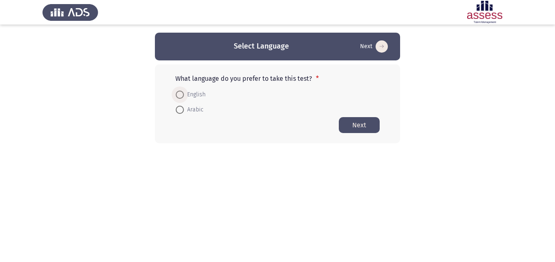
click at [177, 93] on span at bounding box center [180, 95] width 8 height 8
click at [177, 93] on input "English" at bounding box center [180, 95] width 8 height 8
radio input "true"
click at [346, 123] on button "Next" at bounding box center [359, 125] width 41 height 16
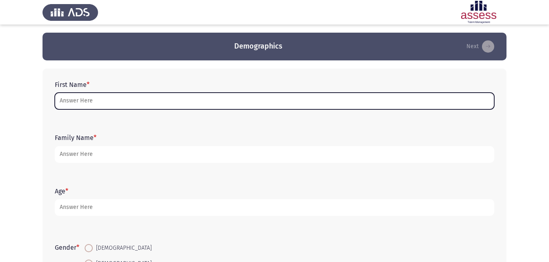
click at [83, 101] on input "First Name *" at bounding box center [274, 101] width 439 height 17
type input "t"
type input "ل"
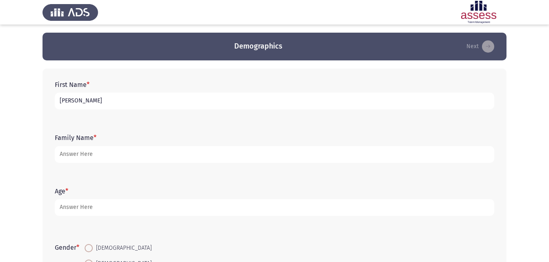
type input "[PERSON_NAME]"
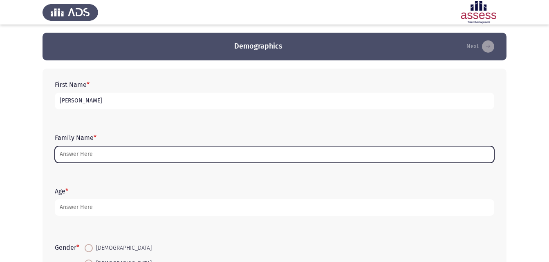
click at [79, 159] on input "Family Name *" at bounding box center [274, 154] width 439 height 17
click at [83, 156] on input "Family Name *" at bounding box center [274, 154] width 439 height 17
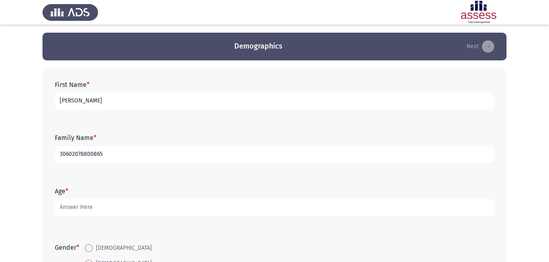
click at [66, 155] on input "30602078800865" at bounding box center [274, 154] width 439 height 17
click at [71, 152] on input "30602078800865" at bounding box center [274, 154] width 439 height 17
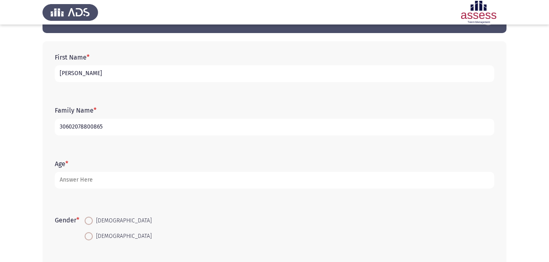
scroll to position [41, 0]
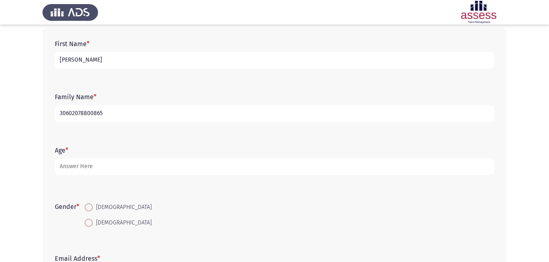
type input "30602078800865"
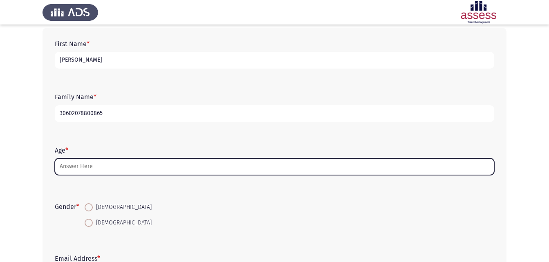
click at [76, 170] on input "Age *" at bounding box center [274, 167] width 439 height 17
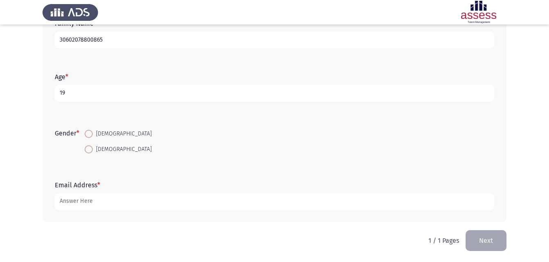
scroll to position [115, 0]
type input "19"
click at [92, 148] on span at bounding box center [89, 149] width 8 height 8
click at [92, 148] on input "[DEMOGRAPHIC_DATA]" at bounding box center [89, 149] width 8 height 8
radio input "true"
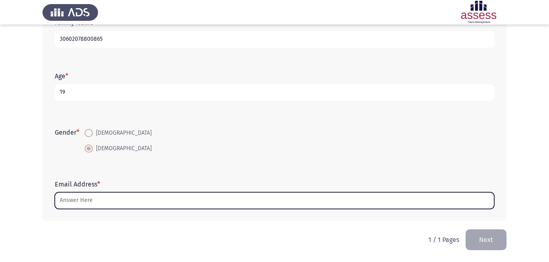
click at [93, 204] on input "Email Address *" at bounding box center [274, 201] width 439 height 17
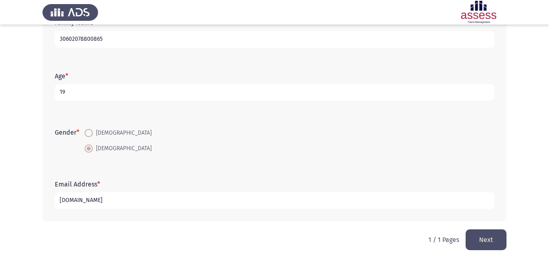
click at [77, 199] on input "[DOMAIN_NAME]" at bounding box center [274, 201] width 439 height 17
type input "[EMAIL_ADDRESS][DOMAIN_NAME]"
click at [499, 244] on button "Next" at bounding box center [486, 240] width 41 height 21
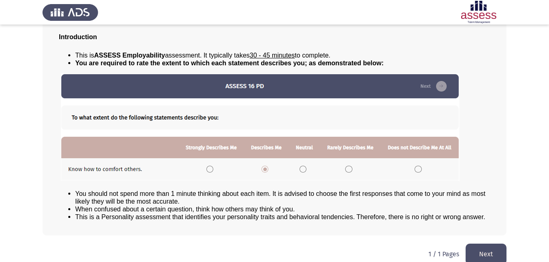
scroll to position [63, 0]
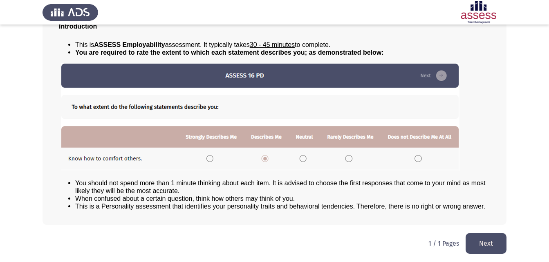
click at [485, 250] on button "Next" at bounding box center [486, 243] width 41 height 21
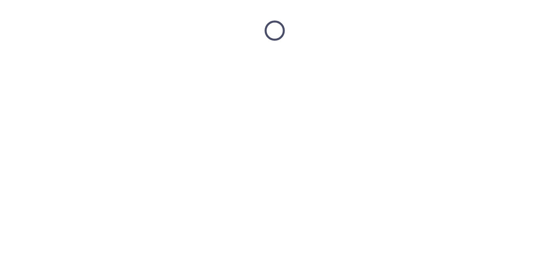
scroll to position [0, 0]
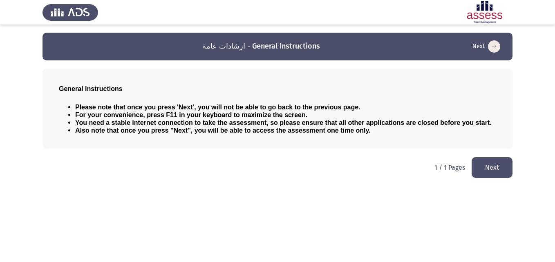
click at [481, 165] on button "Next" at bounding box center [492, 167] width 41 height 21
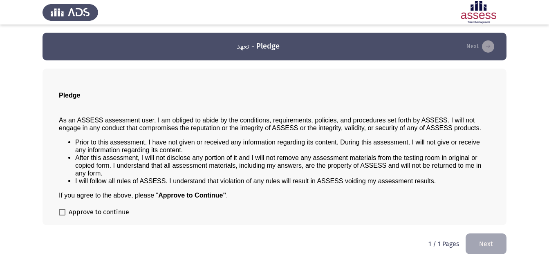
scroll to position [0, 0]
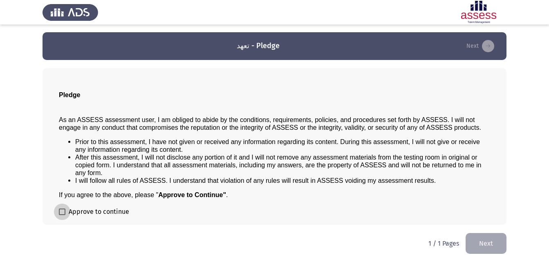
click at [60, 213] on span at bounding box center [62, 212] width 7 height 7
click at [62, 215] on input "Approve to continue" at bounding box center [62, 215] width 0 height 0
checkbox input "true"
click at [491, 247] on button "Next" at bounding box center [486, 243] width 41 height 21
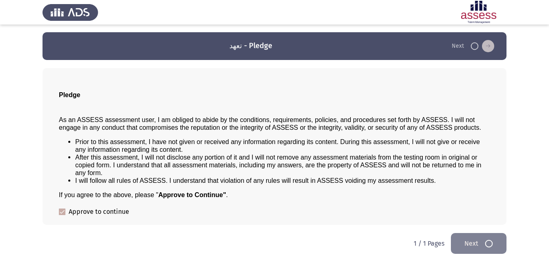
scroll to position [0, 0]
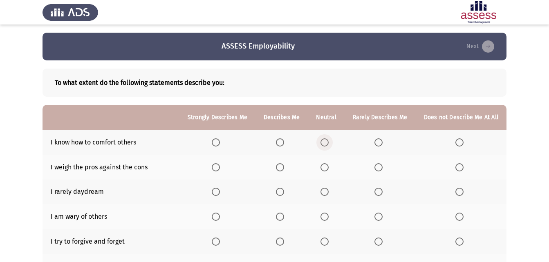
click at [327, 143] on span "Select an option" at bounding box center [324, 143] width 8 height 8
click at [327, 143] on input "Select an option" at bounding box center [324, 143] width 8 height 8
click at [280, 167] on span "Select an option" at bounding box center [280, 167] width 8 height 8
click at [280, 167] on input "Select an option" at bounding box center [280, 167] width 8 height 8
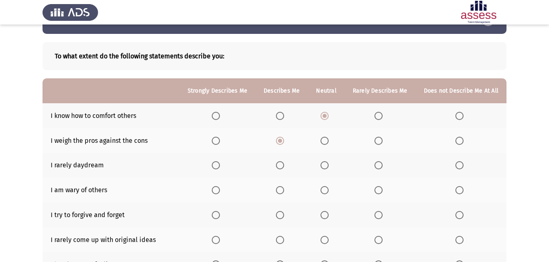
scroll to position [41, 0]
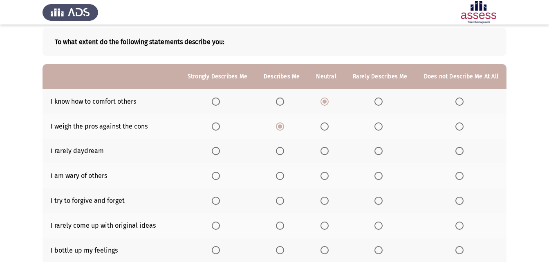
click at [328, 156] on th at bounding box center [326, 151] width 36 height 25
click at [327, 155] on span "Select an option" at bounding box center [324, 151] width 8 height 8
click at [327, 155] on input "Select an option" at bounding box center [324, 151] width 8 height 8
click at [325, 177] on span "Select an option" at bounding box center [324, 176] width 8 height 8
click at [325, 177] on input "Select an option" at bounding box center [324, 176] width 8 height 8
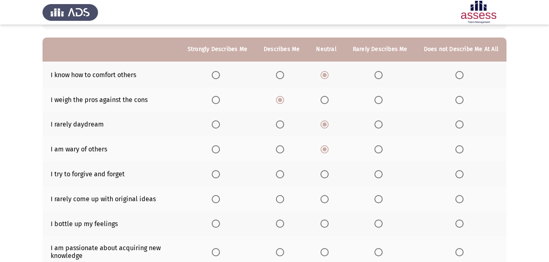
scroll to position [82, 0]
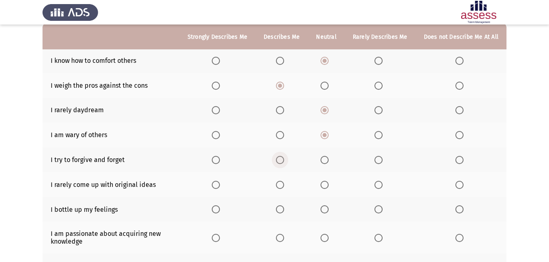
click at [280, 161] on span "Select an option" at bounding box center [280, 160] width 8 height 8
click at [280, 161] on input "Select an option" at bounding box center [280, 160] width 8 height 8
click at [328, 172] on th at bounding box center [326, 160] width 36 height 25
click at [329, 159] on span "Select an option" at bounding box center [324, 160] width 8 height 8
click at [329, 159] on input "Select an option" at bounding box center [324, 160] width 8 height 8
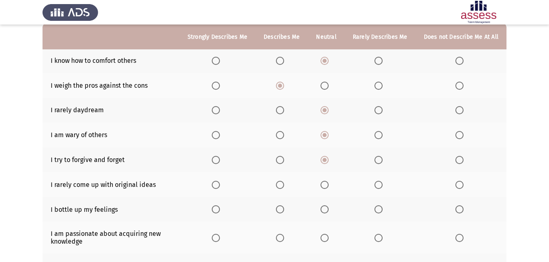
click at [378, 186] on span "Select an option" at bounding box center [378, 185] width 8 height 8
click at [378, 186] on input "Select an option" at bounding box center [378, 185] width 8 height 8
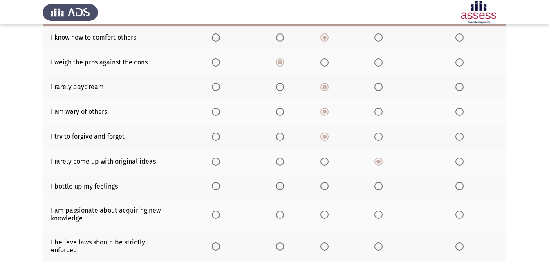
scroll to position [123, 0]
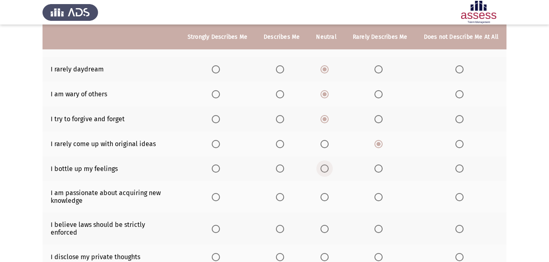
click at [325, 170] on span "Select an option" at bounding box center [324, 169] width 8 height 8
click at [325, 170] on input "Select an option" at bounding box center [324, 169] width 8 height 8
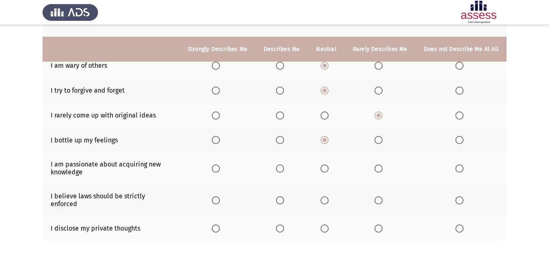
scroll to position [163, 0]
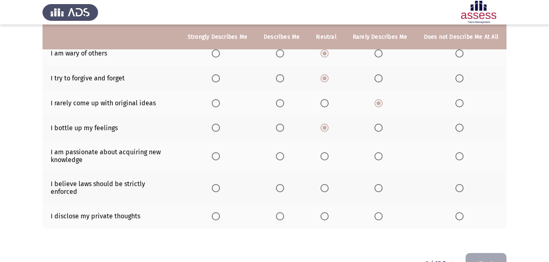
click at [323, 155] on span "Select an option" at bounding box center [324, 156] width 8 height 8
click at [323, 155] on input "Select an option" at bounding box center [324, 156] width 8 height 8
click at [217, 186] on span "Select an option" at bounding box center [216, 188] width 8 height 8
click at [217, 186] on input "Select an option" at bounding box center [216, 188] width 8 height 8
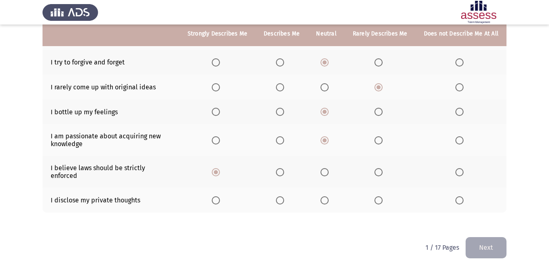
scroll to position [180, 0]
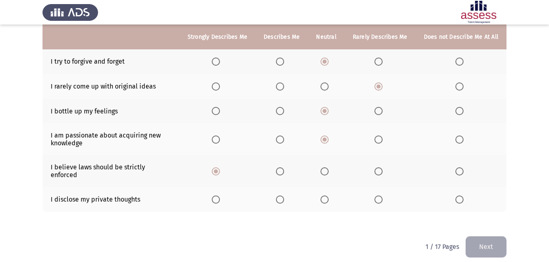
click at [322, 191] on th at bounding box center [326, 199] width 36 height 25
click at [329, 196] on span "Select an option" at bounding box center [324, 200] width 8 height 8
click at [329, 196] on input "Select an option" at bounding box center [324, 200] width 8 height 8
click at [500, 239] on button "Next" at bounding box center [486, 247] width 41 height 21
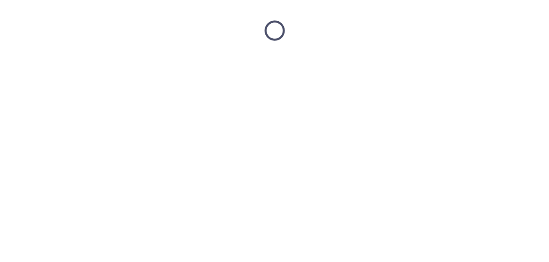
scroll to position [0, 0]
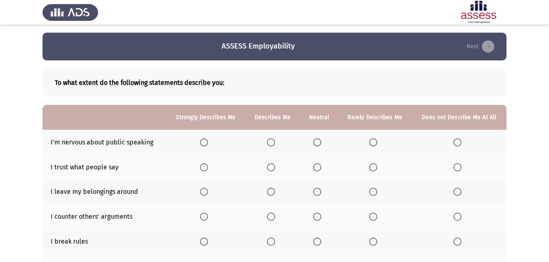
click at [460, 142] on span "Select an option" at bounding box center [457, 143] width 8 height 8
click at [460, 142] on input "Select an option" at bounding box center [457, 143] width 8 height 8
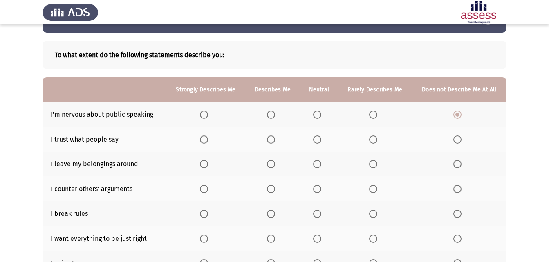
scroll to position [41, 0]
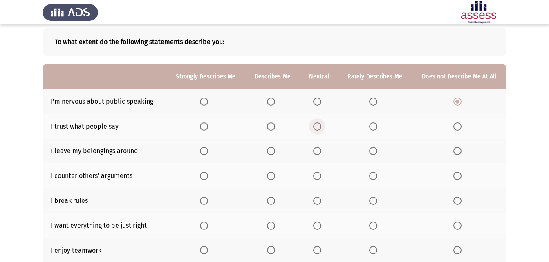
click at [316, 125] on span "Select an option" at bounding box center [317, 127] width 8 height 8
click at [316, 125] on input "Select an option" at bounding box center [317, 127] width 8 height 8
click at [377, 154] on span "Select an option" at bounding box center [373, 151] width 8 height 8
click at [377, 154] on input "Select an option" at bounding box center [373, 151] width 8 height 8
click at [319, 177] on span "Select an option" at bounding box center [317, 176] width 8 height 8
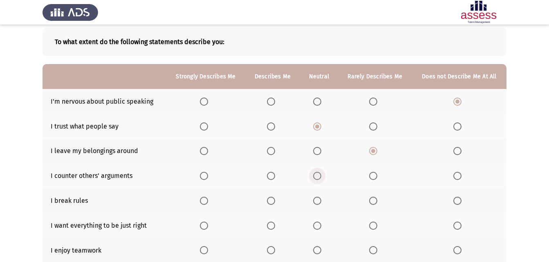
click at [319, 177] on input "Select an option" at bounding box center [317, 176] width 8 height 8
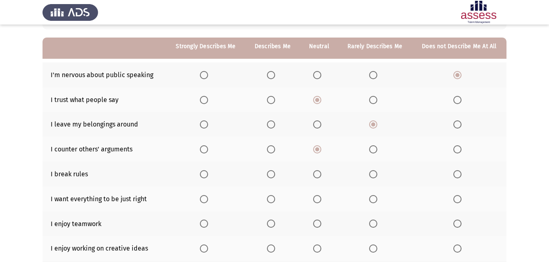
scroll to position [82, 0]
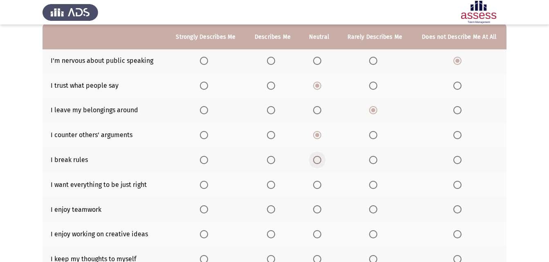
click at [318, 162] on span "Select an option" at bounding box center [317, 160] width 8 height 8
click at [318, 162] on input "Select an option" at bounding box center [317, 160] width 8 height 8
click at [206, 185] on span "Select an option" at bounding box center [204, 185] width 8 height 8
click at [206, 185] on input "Select an option" at bounding box center [204, 185] width 8 height 8
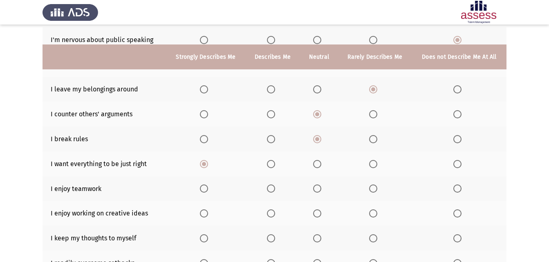
scroll to position [123, 0]
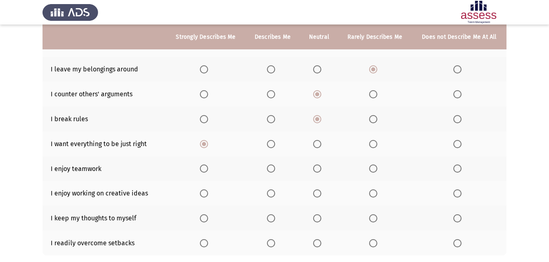
click at [270, 166] on span "Select an option" at bounding box center [271, 169] width 8 height 8
click at [270, 166] on input "Select an option" at bounding box center [271, 169] width 8 height 8
click at [271, 194] on span "Select an option" at bounding box center [271, 194] width 0 height 0
click at [272, 194] on input "Select an option" at bounding box center [271, 194] width 8 height 8
click at [274, 216] on span "Select an option" at bounding box center [271, 219] width 8 height 8
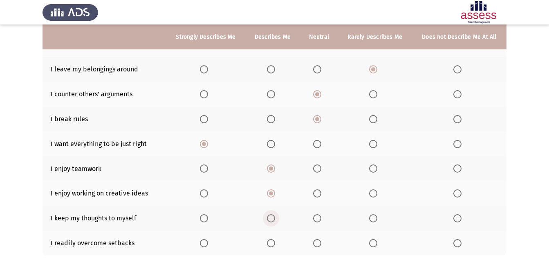
click at [274, 216] on input "Select an option" at bounding box center [271, 219] width 8 height 8
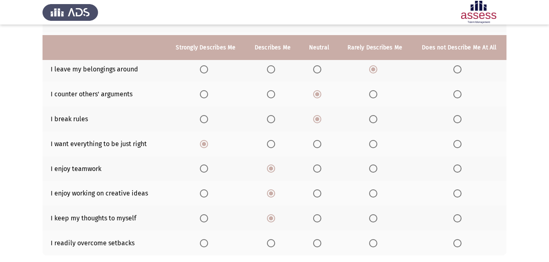
scroll to position [163, 0]
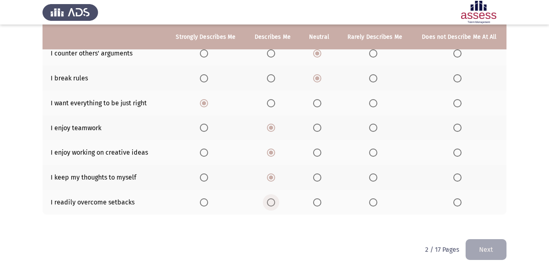
click at [273, 205] on span "Select an option" at bounding box center [271, 203] width 8 height 8
click at [273, 205] on input "Select an option" at bounding box center [271, 203] width 8 height 8
click at [479, 255] on button "Next" at bounding box center [486, 250] width 41 height 21
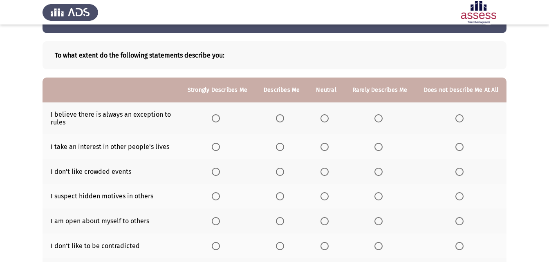
scroll to position [41, 0]
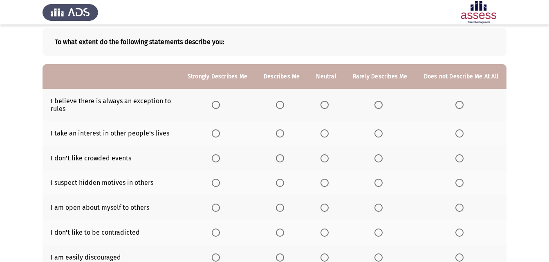
click at [280, 103] on span "Select an option" at bounding box center [280, 105] width 8 height 8
click at [280, 103] on input "Select an option" at bounding box center [280, 105] width 8 height 8
click at [284, 134] on span "Select an option" at bounding box center [280, 134] width 8 height 8
click at [284, 134] on input "Select an option" at bounding box center [280, 134] width 8 height 8
click at [379, 159] on span "Select an option" at bounding box center [378, 159] width 8 height 8
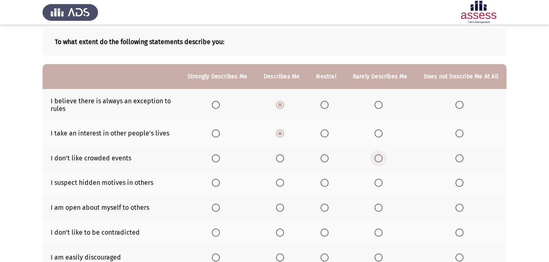
click at [379, 159] on input "Select an option" at bounding box center [378, 159] width 8 height 8
click at [284, 186] on span "Select an option" at bounding box center [280, 183] width 8 height 8
click at [284, 186] on input "Select an option" at bounding box center [280, 183] width 8 height 8
click at [284, 208] on span "Select an option" at bounding box center [280, 208] width 8 height 8
click at [284, 208] on input "Select an option" at bounding box center [280, 208] width 8 height 8
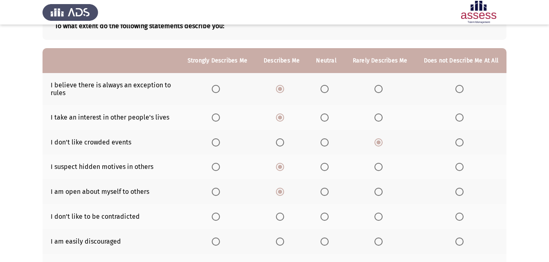
scroll to position [82, 0]
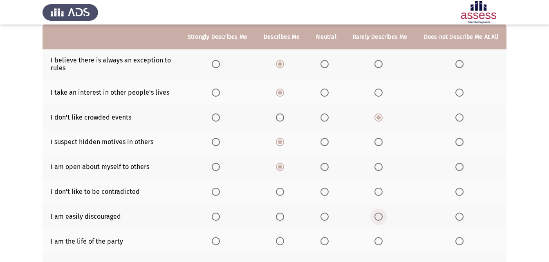
click at [381, 217] on span "Select an option" at bounding box center [378, 217] width 8 height 8
click at [381, 217] on input "Select an option" at bounding box center [378, 217] width 8 height 8
click at [326, 193] on span "Select an option" at bounding box center [324, 192] width 8 height 8
click at [326, 193] on input "Select an option" at bounding box center [324, 192] width 8 height 8
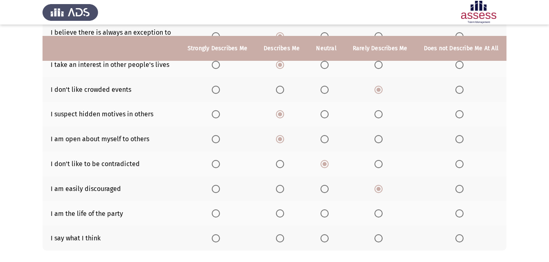
scroll to position [123, 0]
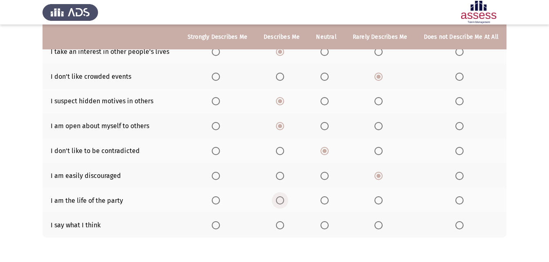
click at [284, 205] on span "Select an option" at bounding box center [280, 201] width 8 height 8
click at [284, 205] on input "Select an option" at bounding box center [280, 201] width 8 height 8
click at [283, 227] on span "Select an option" at bounding box center [280, 226] width 8 height 8
click at [283, 227] on input "Select an option" at bounding box center [280, 226] width 8 height 8
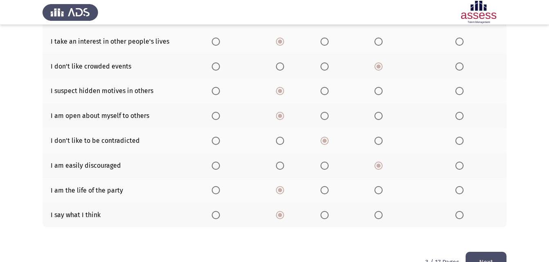
scroll to position [155, 0]
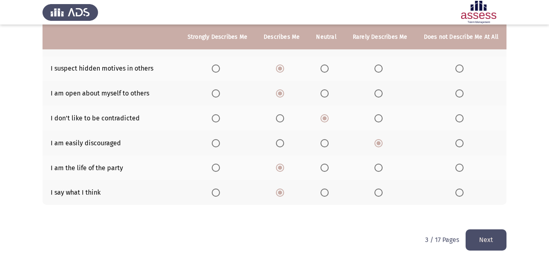
click at [478, 244] on button "Next" at bounding box center [486, 240] width 41 height 21
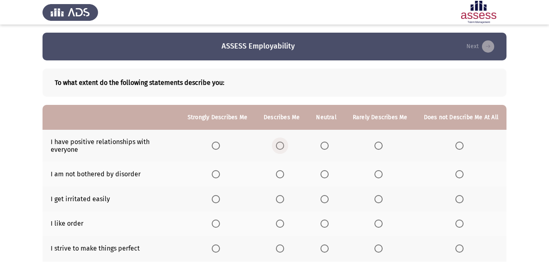
click at [283, 148] on span "Select an option" at bounding box center [280, 146] width 8 height 8
click at [283, 148] on input "Select an option" at bounding box center [280, 146] width 8 height 8
click at [377, 176] on span "Select an option" at bounding box center [378, 174] width 8 height 8
click at [377, 176] on input "Select an option" at bounding box center [378, 174] width 8 height 8
click at [331, 200] on label "Select an option" at bounding box center [325, 199] width 11 height 8
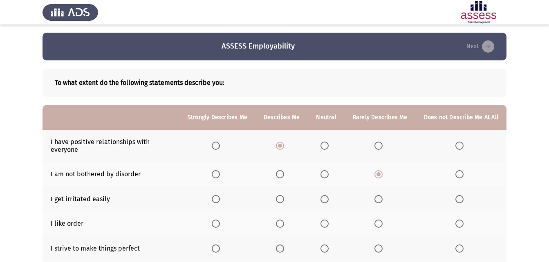
click at [329, 200] on input "Select an option" at bounding box center [324, 199] width 8 height 8
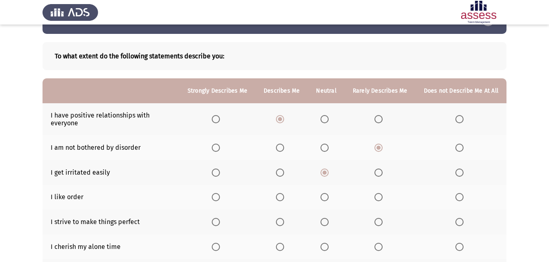
scroll to position [41, 0]
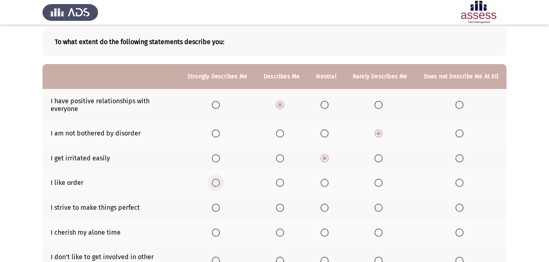
click at [218, 184] on span "Select an option" at bounding box center [216, 183] width 8 height 8
click at [218, 184] on input "Select an option" at bounding box center [216, 183] width 8 height 8
click at [220, 208] on span "Select an option" at bounding box center [216, 208] width 8 height 8
click at [220, 208] on input "Select an option" at bounding box center [216, 208] width 8 height 8
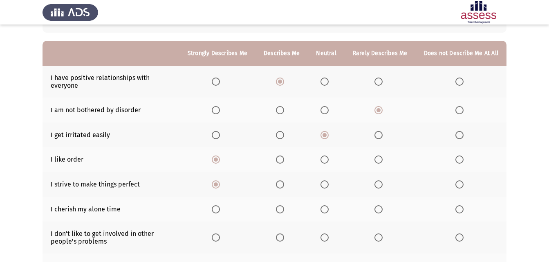
scroll to position [82, 0]
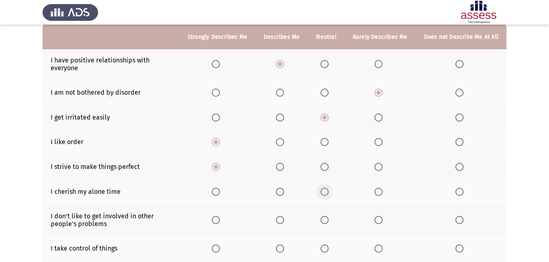
click at [326, 194] on span "Select an option" at bounding box center [324, 192] width 8 height 8
click at [326, 194] on input "Select an option" at bounding box center [324, 192] width 8 height 8
click at [329, 217] on span "Select an option" at bounding box center [324, 220] width 8 height 8
click at [329, 217] on input "Select an option" at bounding box center [324, 220] width 8 height 8
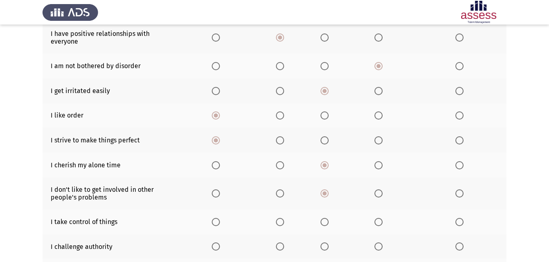
scroll to position [123, 0]
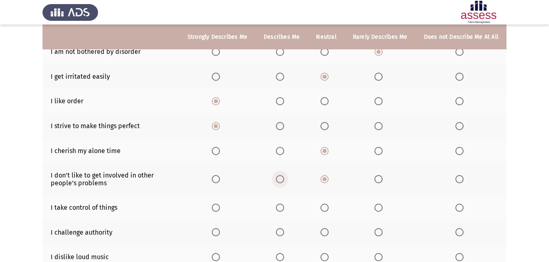
click at [287, 179] on label "Select an option" at bounding box center [281, 179] width 11 height 8
click at [284, 179] on input "Select an option" at bounding box center [280, 179] width 8 height 8
click at [325, 178] on span "Select an option" at bounding box center [324, 179] width 8 height 8
click at [325, 178] on input "Select an option" at bounding box center [324, 179] width 8 height 8
click at [284, 207] on span "Select an option" at bounding box center [280, 208] width 8 height 8
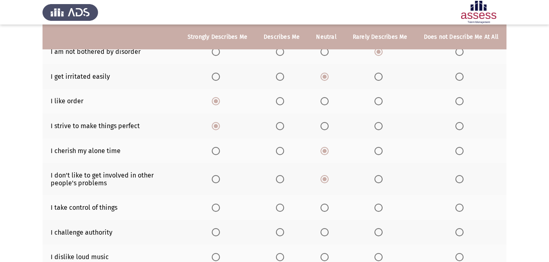
click at [284, 207] on input "Select an option" at bounding box center [280, 208] width 8 height 8
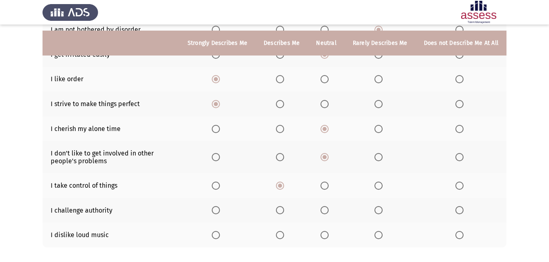
scroll to position [163, 0]
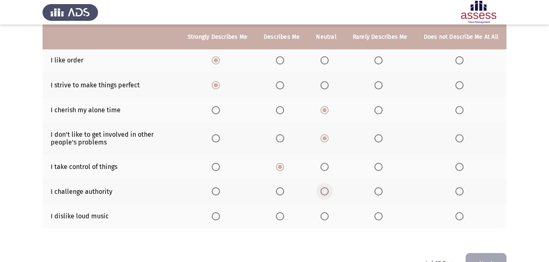
click at [329, 192] on span "Select an option" at bounding box center [324, 192] width 8 height 8
click at [329, 192] on input "Select an option" at bounding box center [324, 192] width 8 height 8
click at [329, 217] on span "Select an option" at bounding box center [324, 217] width 8 height 8
click at [329, 217] on input "Select an option" at bounding box center [324, 217] width 8 height 8
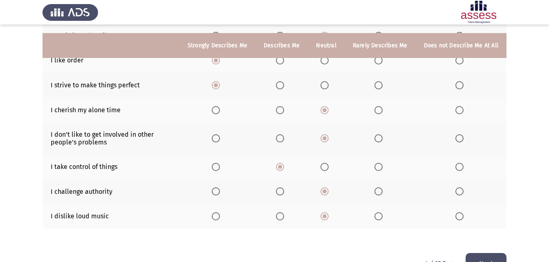
scroll to position [187, 0]
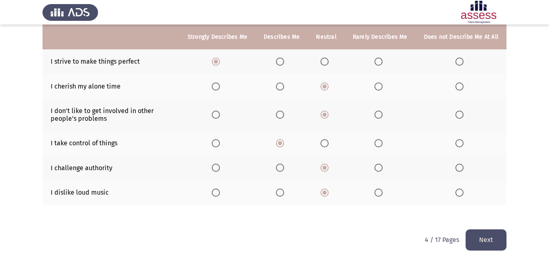
click at [488, 242] on button "Next" at bounding box center [486, 240] width 41 height 21
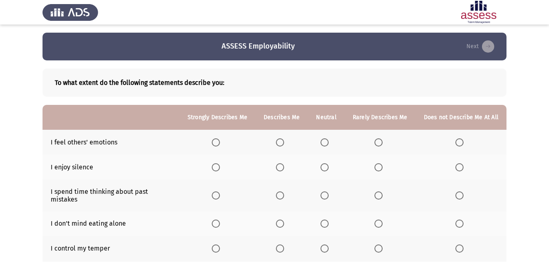
click at [284, 143] on span "Select an option" at bounding box center [280, 143] width 8 height 8
click at [284, 143] on input "Select an option" at bounding box center [280, 143] width 8 height 8
click at [327, 168] on span "Select an option" at bounding box center [324, 167] width 8 height 8
click at [327, 168] on input "Select an option" at bounding box center [324, 167] width 8 height 8
click at [378, 193] on span "Select an option" at bounding box center [378, 196] width 8 height 8
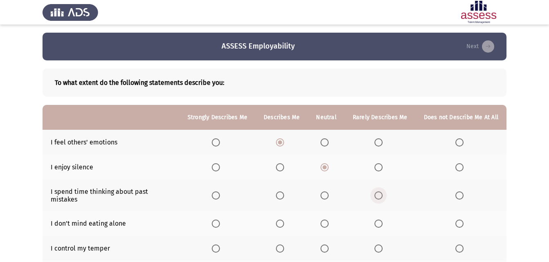
click at [378, 193] on input "Select an option" at bounding box center [378, 196] width 8 height 8
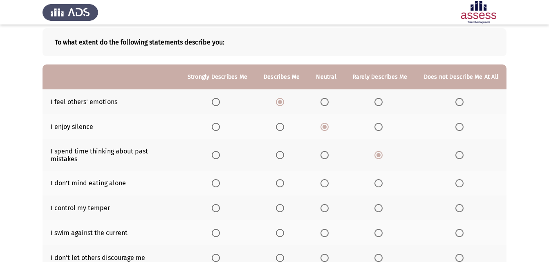
scroll to position [41, 0]
click at [282, 179] on span "Select an option" at bounding box center [280, 183] width 8 height 8
click at [282, 179] on input "Select an option" at bounding box center [280, 183] width 8 height 8
click at [325, 179] on span "Select an option" at bounding box center [324, 183] width 8 height 8
click at [325, 179] on input "Select an option" at bounding box center [324, 183] width 8 height 8
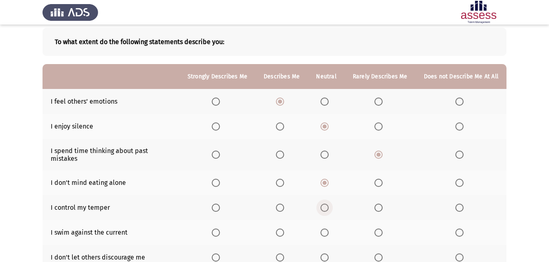
click at [332, 204] on label "Select an option" at bounding box center [325, 208] width 11 height 8
click at [329, 204] on input "Select an option" at bounding box center [324, 208] width 8 height 8
click at [284, 229] on span "Select an option" at bounding box center [280, 233] width 8 height 8
click at [284, 229] on input "Select an option" at bounding box center [280, 233] width 8 height 8
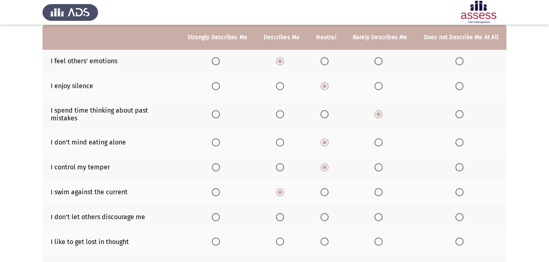
scroll to position [82, 0]
click at [282, 213] on span "Select an option" at bounding box center [280, 217] width 8 height 8
click at [282, 213] on input "Select an option" at bounding box center [280, 217] width 8 height 8
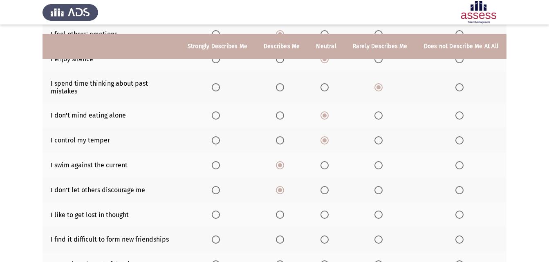
scroll to position [123, 0]
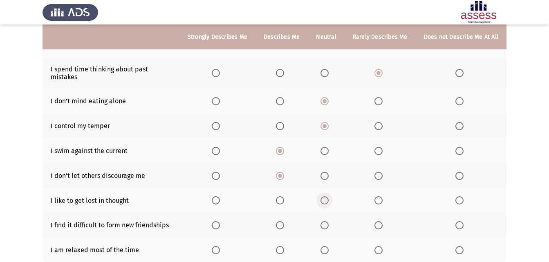
click at [324, 197] on span "Select an option" at bounding box center [324, 201] width 8 height 8
click at [324, 197] on input "Select an option" at bounding box center [324, 201] width 8 height 8
click at [382, 222] on span "Select an option" at bounding box center [378, 226] width 8 height 8
click at [382, 222] on input "Select an option" at bounding box center [378, 226] width 8 height 8
click at [280, 251] on span "Select an option" at bounding box center [280, 251] width 0 height 0
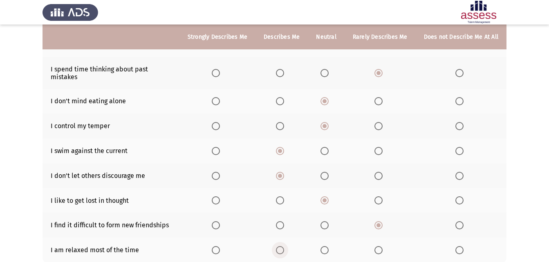
click at [283, 246] on input "Select an option" at bounding box center [280, 250] width 8 height 8
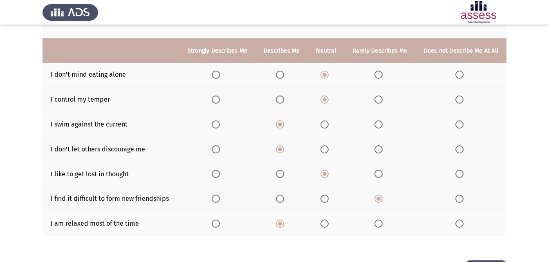
scroll to position [163, 0]
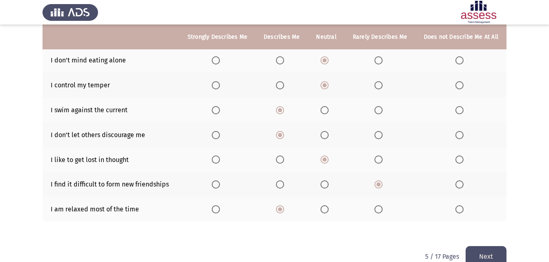
click at [490, 253] on button "Next" at bounding box center [486, 256] width 41 height 21
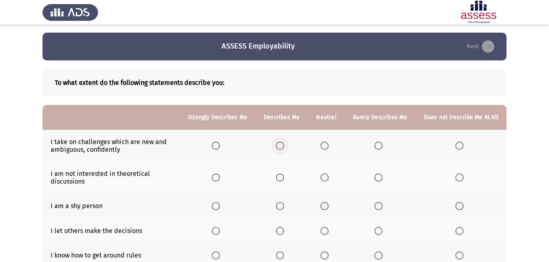
click at [281, 144] on span "Select an option" at bounding box center [280, 146] width 8 height 8
click at [281, 144] on input "Select an option" at bounding box center [280, 146] width 8 height 8
click at [383, 177] on span "Select an option" at bounding box center [378, 178] width 8 height 8
click at [383, 177] on input "Select an option" at bounding box center [378, 178] width 8 height 8
click at [378, 209] on span "Select an option" at bounding box center [378, 206] width 8 height 8
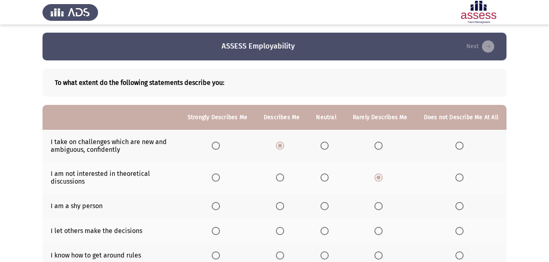
click at [378, 209] on input "Select an option" at bounding box center [378, 206] width 8 height 8
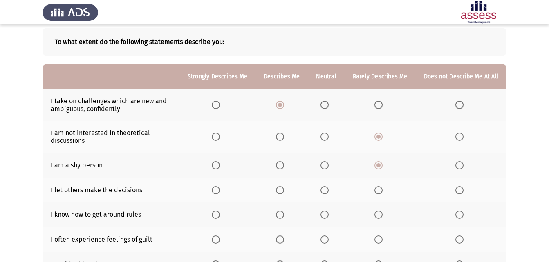
click at [280, 187] on span "Select an option" at bounding box center [280, 190] width 8 height 8
click at [280, 187] on input "Select an option" at bounding box center [280, 190] width 8 height 8
click at [326, 190] on span "Select an option" at bounding box center [324, 190] width 8 height 8
click at [326, 190] on input "Select an option" at bounding box center [324, 190] width 8 height 8
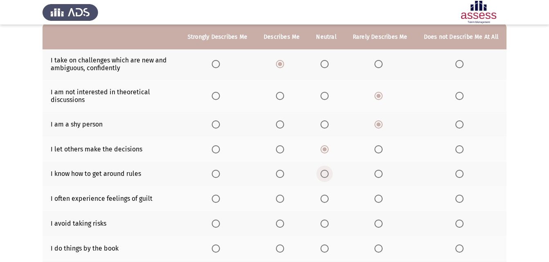
click at [326, 177] on span "Select an option" at bounding box center [324, 174] width 8 height 8
click at [326, 177] on input "Select an option" at bounding box center [324, 174] width 8 height 8
click at [325, 197] on span "Select an option" at bounding box center [324, 199] width 8 height 8
click at [325, 197] on input "Select an option" at bounding box center [324, 199] width 8 height 8
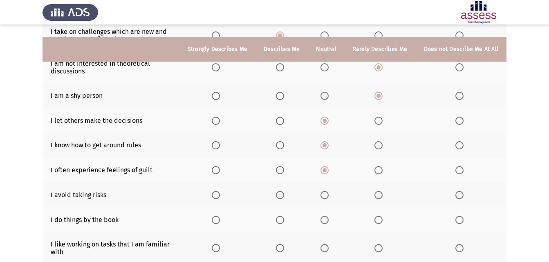
scroll to position [123, 0]
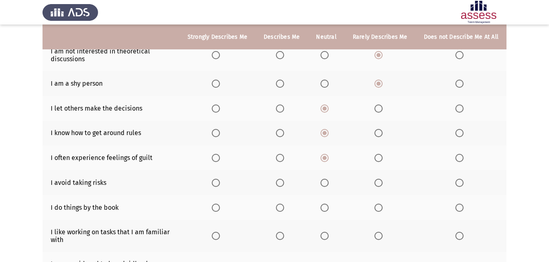
click at [328, 187] on th at bounding box center [326, 182] width 36 height 25
click at [326, 179] on span "Select an option" at bounding box center [324, 183] width 8 height 8
click at [326, 179] on input "Select an option" at bounding box center [324, 183] width 8 height 8
click at [285, 211] on label "Select an option" at bounding box center [281, 208] width 11 height 8
click at [284, 211] on input "Select an option" at bounding box center [280, 208] width 8 height 8
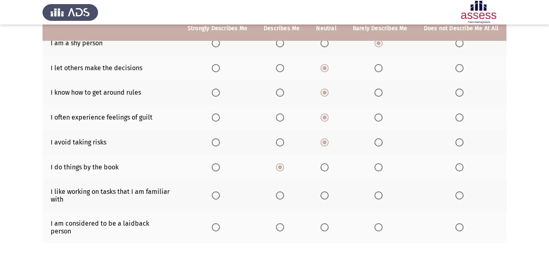
scroll to position [163, 0]
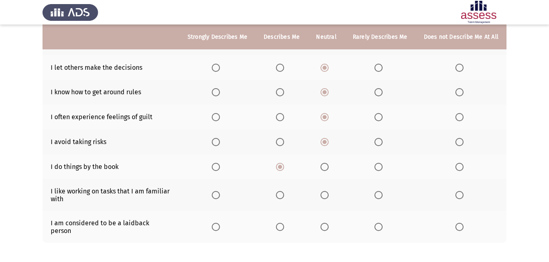
click at [282, 197] on span "Select an option" at bounding box center [280, 195] width 8 height 8
click at [282, 197] on input "Select an option" at bounding box center [280, 195] width 8 height 8
click at [380, 224] on span "Select an option" at bounding box center [378, 227] width 8 height 8
click at [380, 224] on input "Select an option" at bounding box center [378, 227] width 8 height 8
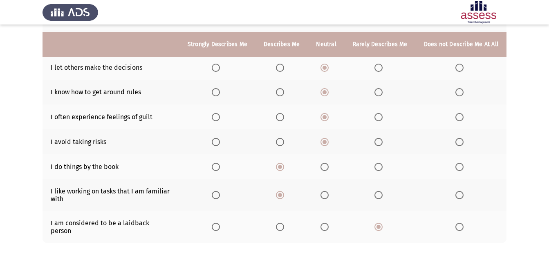
scroll to position [194, 0]
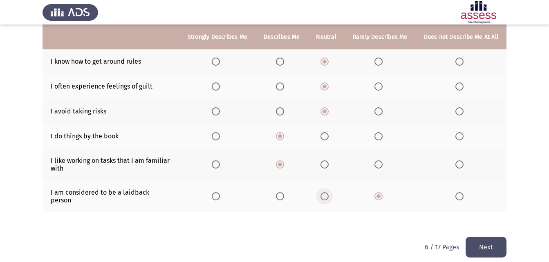
click at [324, 193] on span "Select an option" at bounding box center [324, 197] width 8 height 8
click at [324, 193] on input "Select an option" at bounding box center [324, 197] width 8 height 8
click at [479, 237] on button "Next" at bounding box center [486, 247] width 41 height 21
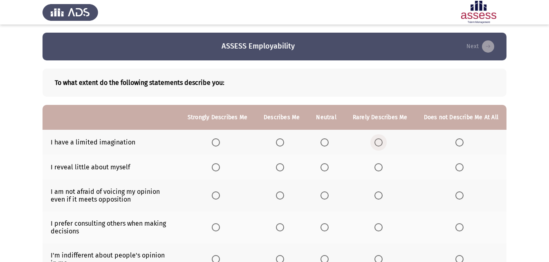
click at [383, 145] on span "Select an option" at bounding box center [378, 143] width 8 height 8
click at [383, 145] on input "Select an option" at bounding box center [378, 143] width 8 height 8
click at [325, 170] on span "Select an option" at bounding box center [324, 167] width 8 height 8
click at [325, 170] on input "Select an option" at bounding box center [324, 167] width 8 height 8
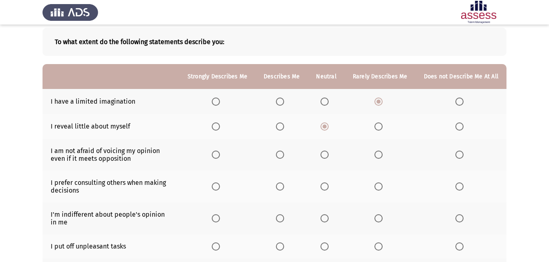
click at [380, 154] on span "Select an option" at bounding box center [378, 155] width 8 height 8
click at [380, 154] on input "Select an option" at bounding box center [378, 155] width 8 height 8
click at [323, 184] on span "Select an option" at bounding box center [324, 187] width 8 height 8
click at [323, 184] on input "Select an option" at bounding box center [324, 187] width 8 height 8
click at [287, 219] on label "Select an option" at bounding box center [281, 219] width 11 height 8
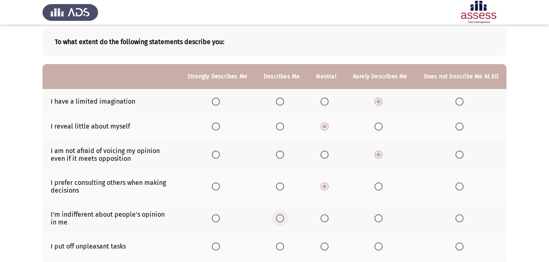
click at [284, 219] on input "Select an option" at bounding box center [280, 219] width 8 height 8
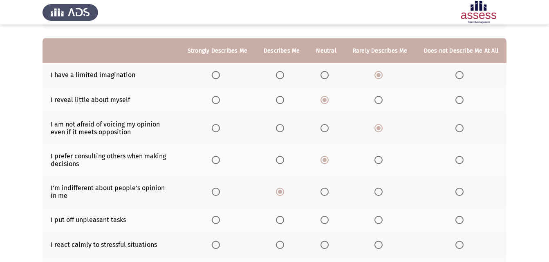
scroll to position [82, 0]
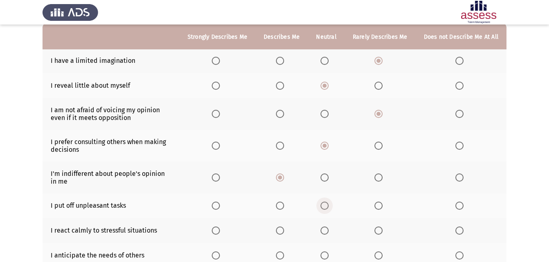
click at [329, 207] on span "Select an option" at bounding box center [324, 206] width 8 height 8
click at [329, 207] on input "Select an option" at bounding box center [324, 206] width 8 height 8
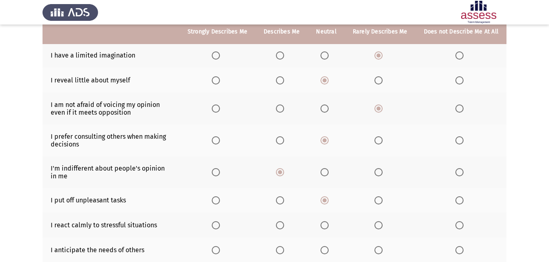
scroll to position [123, 0]
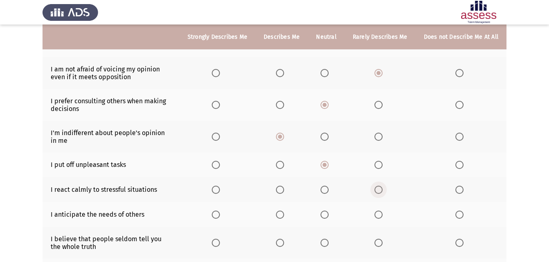
click at [383, 189] on span "Select an option" at bounding box center [378, 190] width 8 height 8
click at [383, 189] on input "Select an option" at bounding box center [378, 190] width 8 height 8
click at [329, 187] on span "Select an option" at bounding box center [324, 190] width 8 height 8
click at [329, 187] on input "Select an option" at bounding box center [324, 190] width 8 height 8
click at [382, 190] on span "Select an option" at bounding box center [378, 190] width 8 height 8
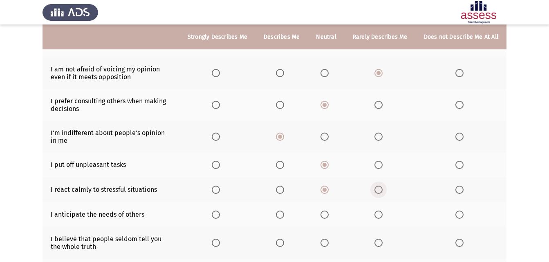
click at [382, 190] on input "Select an option" at bounding box center [378, 190] width 8 height 8
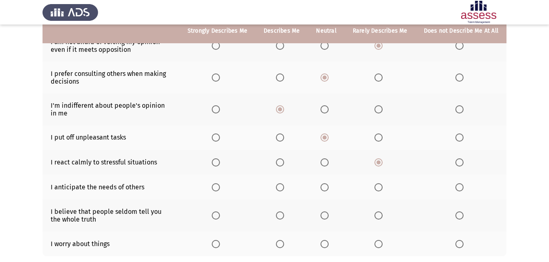
scroll to position [163, 0]
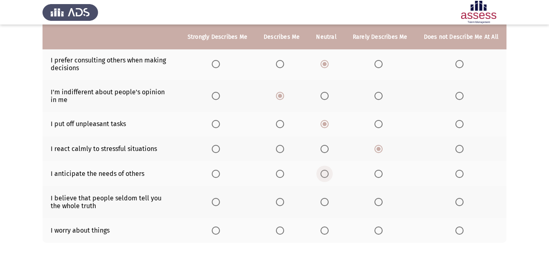
click at [326, 174] on span "Select an option" at bounding box center [324, 174] width 8 height 8
click at [326, 174] on input "Select an option" at bounding box center [324, 174] width 8 height 8
click at [331, 205] on label "Select an option" at bounding box center [325, 202] width 11 height 8
click at [329, 205] on input "Select an option" at bounding box center [324, 202] width 8 height 8
click at [381, 231] on span "Select an option" at bounding box center [378, 231] width 8 height 8
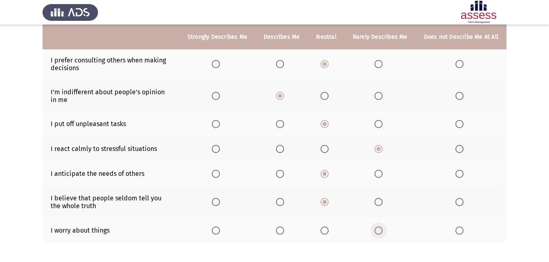
click at [381, 231] on input "Select an option" at bounding box center [378, 231] width 8 height 8
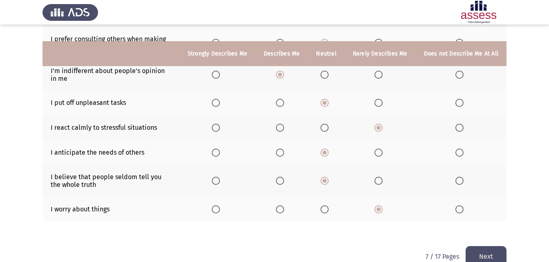
scroll to position [202, 0]
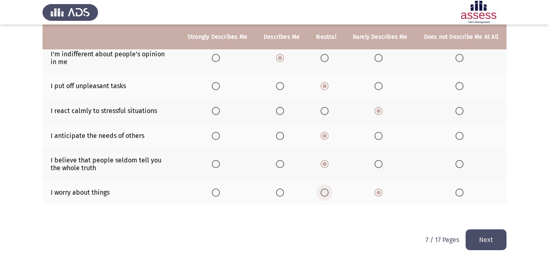
click at [323, 194] on span "Select an option" at bounding box center [324, 193] width 8 height 8
click at [323, 194] on input "Select an option" at bounding box center [324, 193] width 8 height 8
click at [488, 247] on button "Next" at bounding box center [486, 240] width 41 height 21
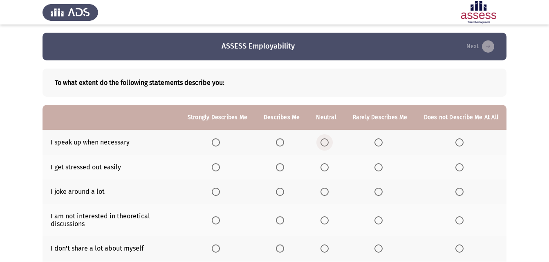
click at [325, 145] on span "Select an option" at bounding box center [324, 143] width 8 height 8
click at [325, 145] on input "Select an option" at bounding box center [324, 143] width 8 height 8
click at [326, 167] on span "Select an option" at bounding box center [324, 167] width 8 height 8
click at [326, 167] on input "Select an option" at bounding box center [324, 167] width 8 height 8
click at [220, 194] on span "Select an option" at bounding box center [216, 192] width 8 height 8
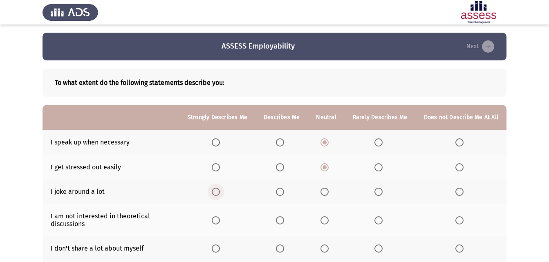
click at [220, 194] on input "Select an option" at bounding box center [216, 192] width 8 height 8
click at [281, 194] on span "Select an option" at bounding box center [280, 192] width 8 height 8
click at [281, 194] on input "Select an option" at bounding box center [280, 192] width 8 height 8
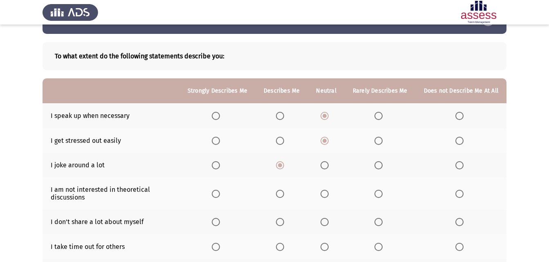
scroll to position [41, 0]
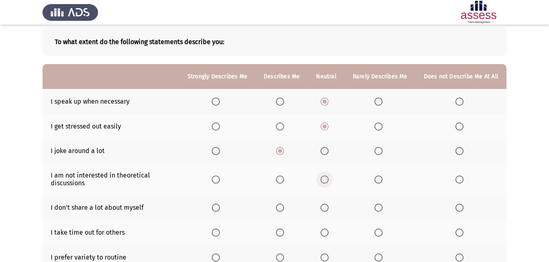
click at [329, 181] on span "Select an option" at bounding box center [324, 180] width 8 height 8
click at [329, 181] on input "Select an option" at bounding box center [324, 180] width 8 height 8
click at [328, 208] on span "Select an option" at bounding box center [324, 208] width 8 height 8
click at [328, 208] on input "Select an option" at bounding box center [324, 208] width 8 height 8
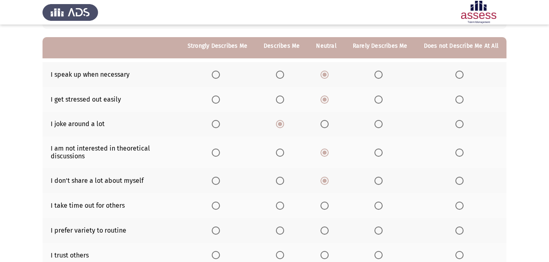
scroll to position [82, 0]
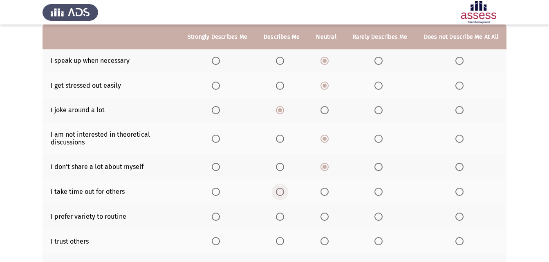
click at [284, 193] on span "Select an option" at bounding box center [280, 192] width 8 height 8
click at [284, 193] on input "Select an option" at bounding box center [280, 192] width 8 height 8
click at [329, 217] on span "Select an option" at bounding box center [324, 217] width 8 height 8
click at [329, 217] on input "Select an option" at bounding box center [324, 217] width 8 height 8
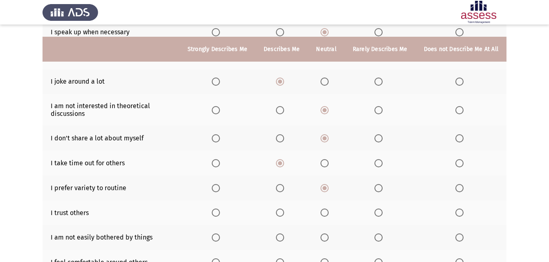
scroll to position [123, 0]
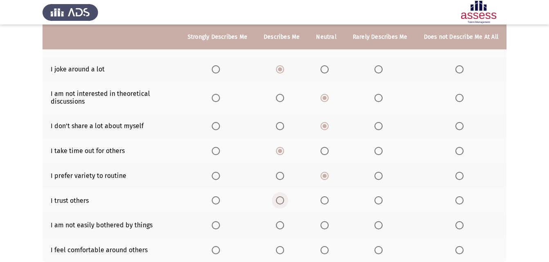
click at [281, 202] on span "Select an option" at bounding box center [280, 201] width 8 height 8
click at [281, 202] on input "Select an option" at bounding box center [280, 201] width 8 height 8
click at [385, 224] on label "Select an option" at bounding box center [379, 226] width 11 height 8
click at [383, 224] on input "Select an option" at bounding box center [378, 226] width 8 height 8
click at [329, 226] on span "Select an option" at bounding box center [324, 226] width 8 height 8
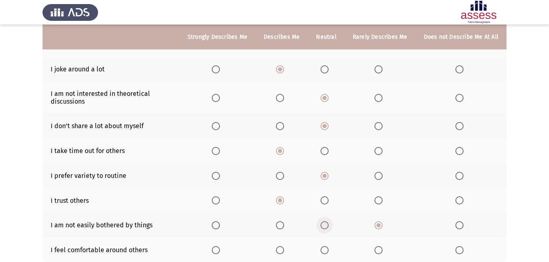
click at [329, 226] on input "Select an option" at bounding box center [324, 226] width 8 height 8
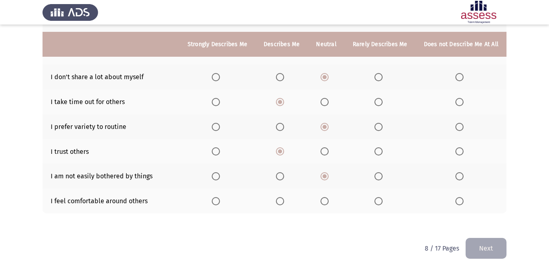
scroll to position [180, 0]
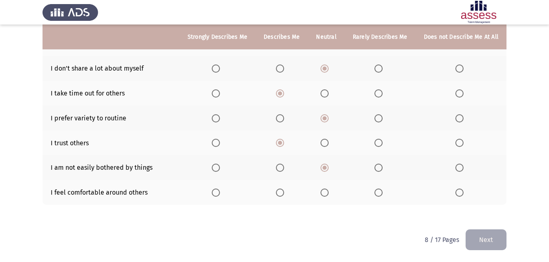
click at [332, 191] on label "Select an option" at bounding box center [325, 193] width 11 height 8
click at [329, 191] on input "Select an option" at bounding box center [324, 193] width 8 height 8
click at [284, 197] on th at bounding box center [281, 192] width 52 height 25
click at [284, 192] on span "Select an option" at bounding box center [280, 193] width 8 height 8
click at [284, 192] on input "Select an option" at bounding box center [280, 193] width 8 height 8
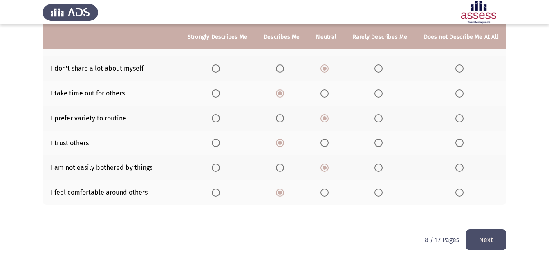
click at [479, 241] on button "Next" at bounding box center [486, 240] width 41 height 21
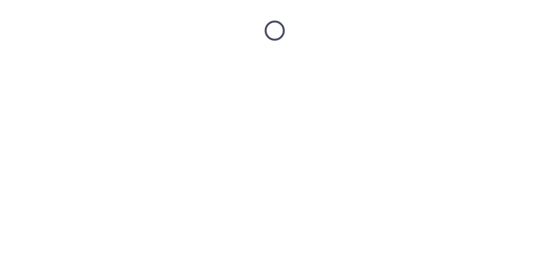
scroll to position [0, 0]
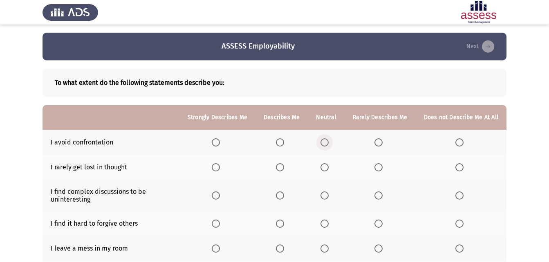
click at [332, 141] on label "Select an option" at bounding box center [325, 143] width 11 height 8
click at [329, 141] on input "Select an option" at bounding box center [324, 143] width 8 height 8
click at [328, 170] on span "Select an option" at bounding box center [324, 167] width 8 height 8
click at [328, 170] on input "Select an option" at bounding box center [324, 167] width 8 height 8
click at [380, 197] on span "Select an option" at bounding box center [378, 196] width 8 height 8
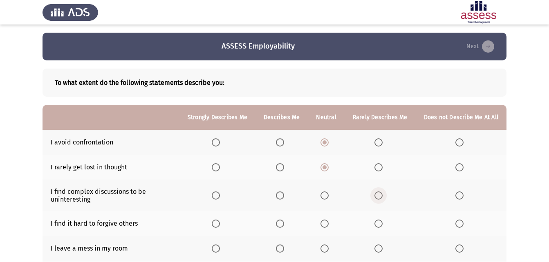
click at [380, 197] on input "Select an option" at bounding box center [378, 196] width 8 height 8
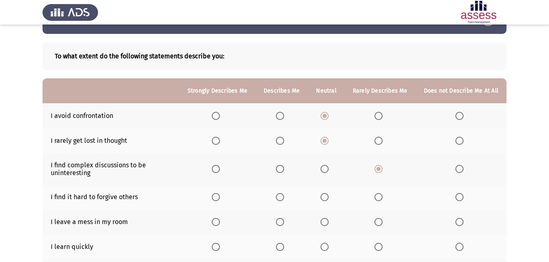
scroll to position [41, 0]
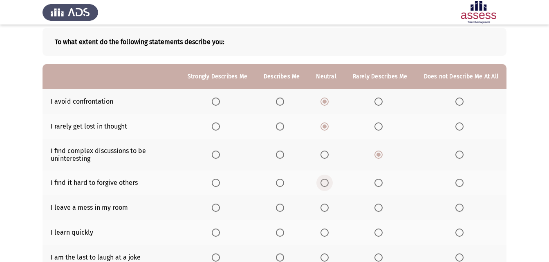
click at [327, 185] on span "Select an option" at bounding box center [324, 183] width 8 height 8
click at [327, 185] on input "Select an option" at bounding box center [324, 183] width 8 height 8
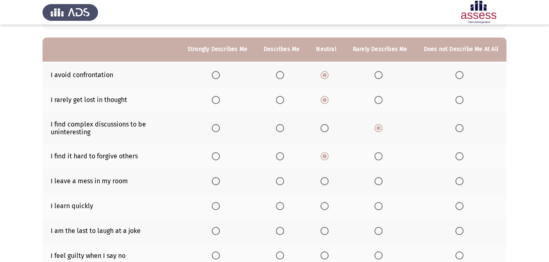
scroll to position [82, 0]
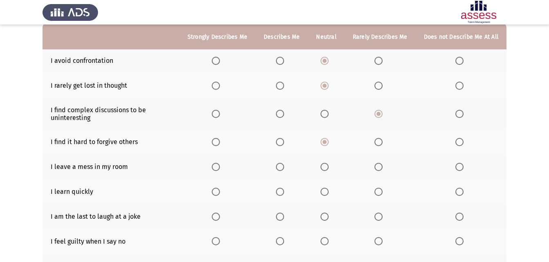
click at [460, 166] on span "Select an option" at bounding box center [459, 167] width 8 height 8
click at [460, 166] on input "Select an option" at bounding box center [459, 167] width 8 height 8
click at [281, 195] on span "Select an option" at bounding box center [280, 192] width 8 height 8
click at [281, 195] on input "Select an option" at bounding box center [280, 192] width 8 height 8
click at [380, 218] on span "Select an option" at bounding box center [378, 217] width 8 height 8
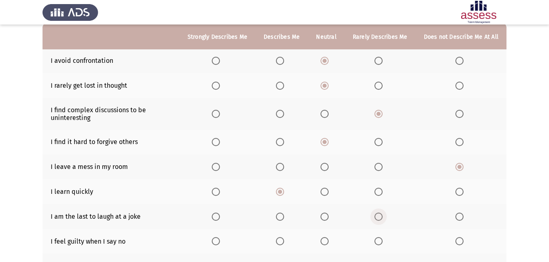
click at [380, 218] on input "Select an option" at bounding box center [378, 217] width 8 height 8
click at [383, 243] on span "Select an option" at bounding box center [378, 241] width 8 height 8
click at [383, 243] on input "Select an option" at bounding box center [378, 241] width 8 height 8
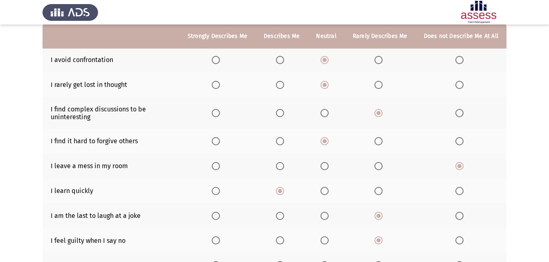
scroll to position [123, 0]
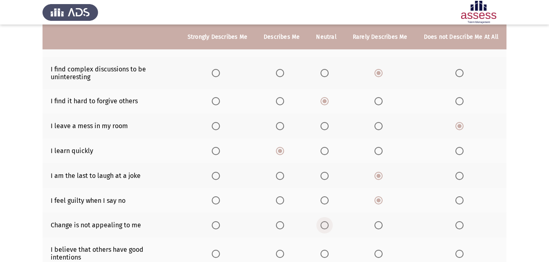
click at [327, 226] on span "Select an option" at bounding box center [324, 226] width 8 height 8
click at [327, 226] on input "Select an option" at bounding box center [324, 226] width 8 height 8
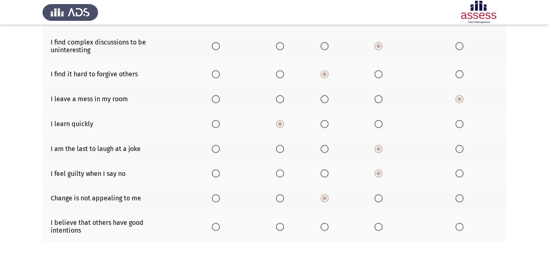
scroll to position [163, 0]
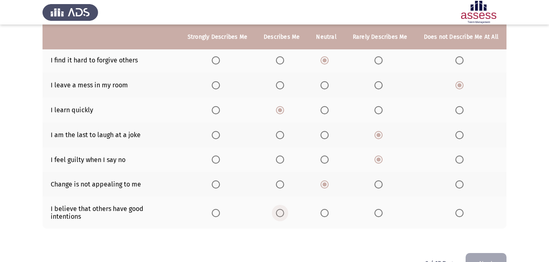
click at [280, 212] on span "Select an option" at bounding box center [280, 213] width 8 height 8
click at [280, 212] on input "Select an option" at bounding box center [280, 213] width 8 height 8
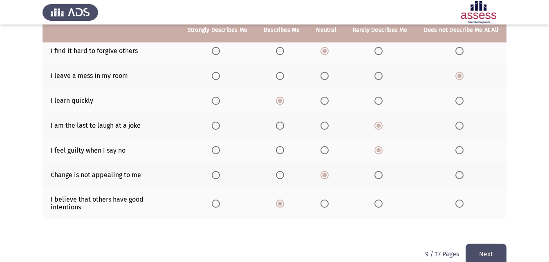
scroll to position [180, 0]
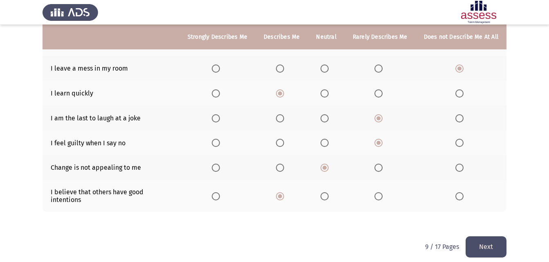
click at [487, 237] on button "Next" at bounding box center [486, 247] width 41 height 21
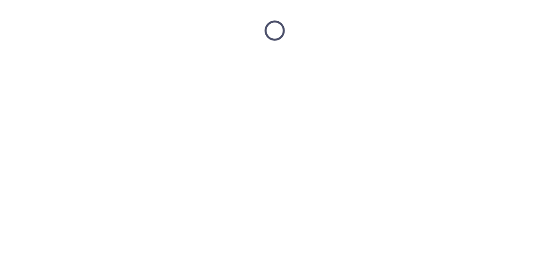
scroll to position [0, 0]
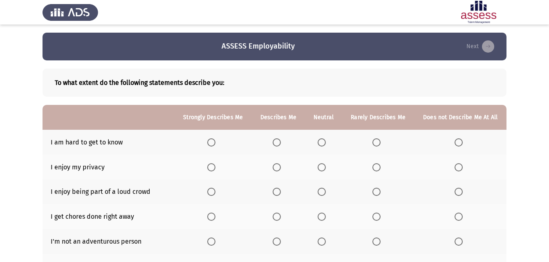
click at [378, 139] on span "Select an option" at bounding box center [376, 143] width 8 height 8
click at [378, 139] on input "Select an option" at bounding box center [376, 143] width 8 height 8
click at [324, 168] on span "Select an option" at bounding box center [322, 167] width 8 height 8
click at [324, 168] on input "Select an option" at bounding box center [322, 167] width 8 height 8
click at [382, 192] on label "Select an option" at bounding box center [377, 192] width 11 height 8
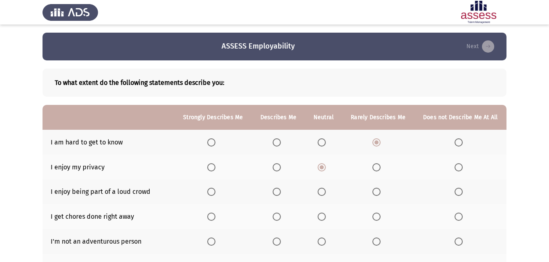
click at [381, 192] on input "Select an option" at bounding box center [376, 192] width 8 height 8
click at [326, 217] on label "Select an option" at bounding box center [323, 217] width 11 height 8
click at [326, 217] on input "Select an option" at bounding box center [322, 217] width 8 height 8
click at [380, 245] on span "Select an option" at bounding box center [376, 242] width 8 height 8
click at [380, 245] on input "Select an option" at bounding box center [376, 242] width 8 height 8
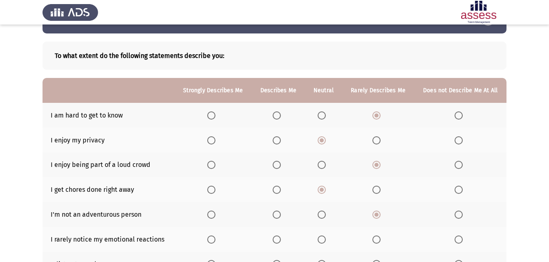
scroll to position [41, 0]
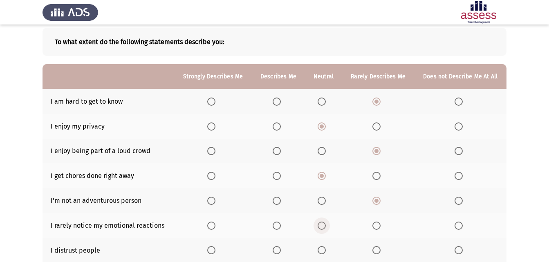
click at [320, 222] on span "Select an option" at bounding box center [322, 226] width 8 height 8
click at [320, 222] on input "Select an option" at bounding box center [322, 226] width 8 height 8
click at [322, 252] on span "Select an option" at bounding box center [322, 250] width 8 height 8
click at [322, 252] on input "Select an option" at bounding box center [322, 250] width 8 height 8
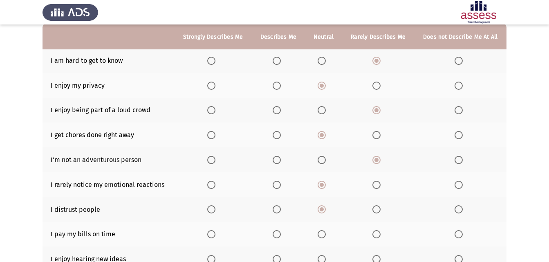
click at [322, 238] on span "Select an option" at bounding box center [322, 235] width 8 height 8
click at [322, 238] on input "Select an option" at bounding box center [322, 235] width 8 height 8
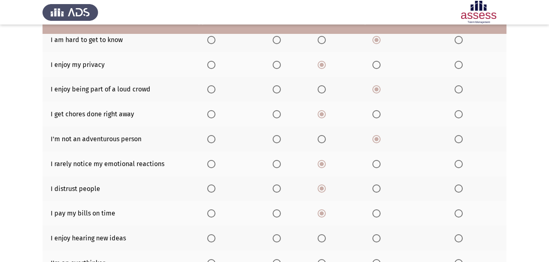
scroll to position [123, 0]
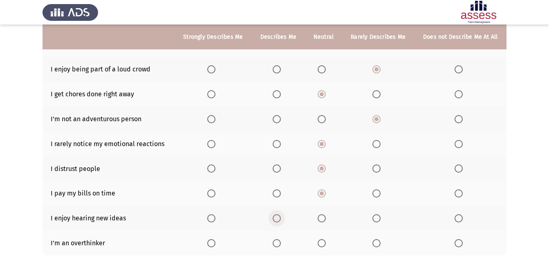
click at [278, 220] on span "Select an option" at bounding box center [277, 219] width 8 height 8
click at [278, 220] on input "Select an option" at bounding box center [277, 219] width 8 height 8
click at [322, 244] on span "Select an option" at bounding box center [322, 244] width 0 height 0
click at [322, 243] on input "Select an option" at bounding box center [322, 244] width 8 height 8
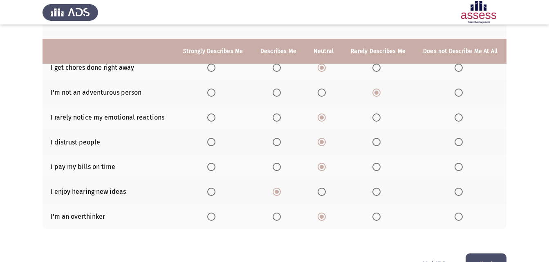
scroll to position [163, 0]
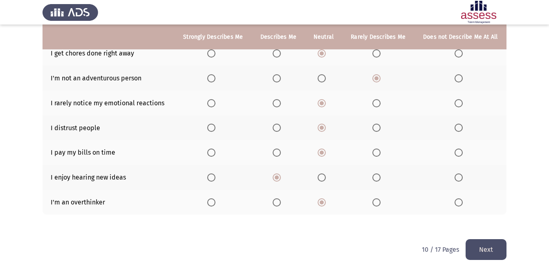
click at [487, 243] on button "Next" at bounding box center [486, 250] width 41 height 21
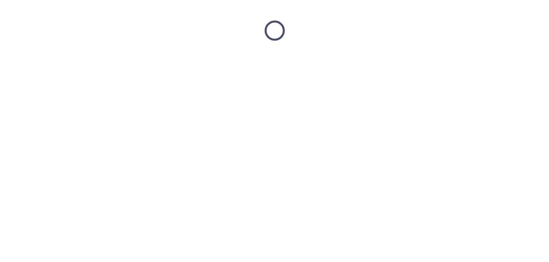
scroll to position [0, 0]
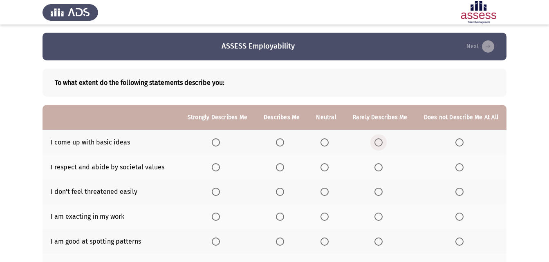
click at [377, 145] on span "Select an option" at bounding box center [378, 143] width 8 height 8
click at [377, 145] on input "Select an option" at bounding box center [378, 143] width 8 height 8
click at [280, 171] on span "Select an option" at bounding box center [280, 167] width 8 height 8
click at [280, 171] on input "Select an option" at bounding box center [280, 167] width 8 height 8
click at [281, 190] on span "Select an option" at bounding box center [280, 192] width 8 height 8
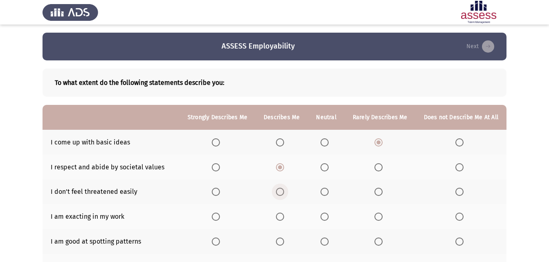
click at [281, 190] on input "Select an option" at bounding box center [280, 192] width 8 height 8
click at [327, 218] on span "Select an option" at bounding box center [324, 217] width 8 height 8
click at [327, 218] on input "Select an option" at bounding box center [324, 217] width 8 height 8
click at [280, 239] on span "Select an option" at bounding box center [280, 242] width 8 height 8
click at [280, 239] on input "Select an option" at bounding box center [280, 242] width 8 height 8
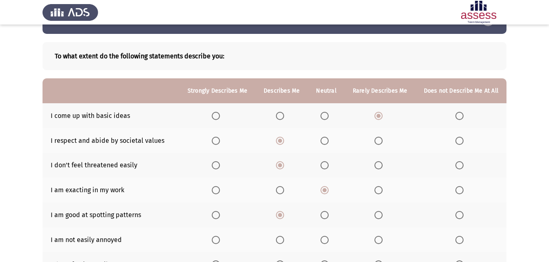
scroll to position [41, 0]
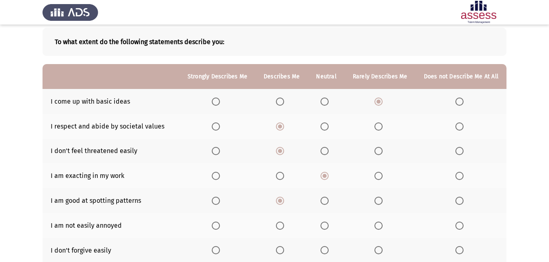
click at [328, 226] on span "Select an option" at bounding box center [324, 226] width 8 height 8
click at [328, 226] on input "Select an option" at bounding box center [324, 226] width 8 height 8
click at [383, 251] on span "Select an option" at bounding box center [378, 250] width 8 height 8
click at [383, 251] on input "Select an option" at bounding box center [378, 250] width 8 height 8
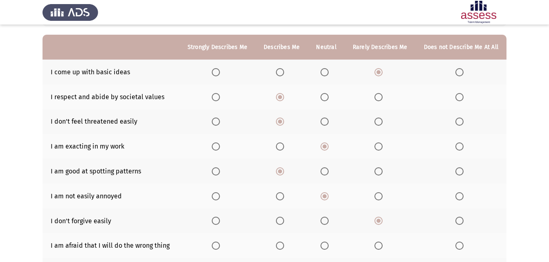
scroll to position [82, 0]
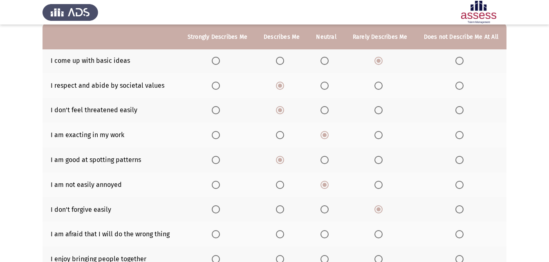
click at [329, 235] on span "Select an option" at bounding box center [324, 235] width 8 height 8
click at [329, 235] on input "Select an option" at bounding box center [324, 235] width 8 height 8
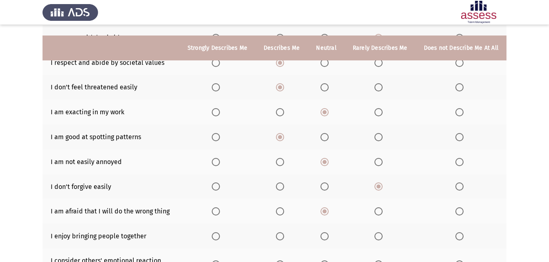
scroll to position [123, 0]
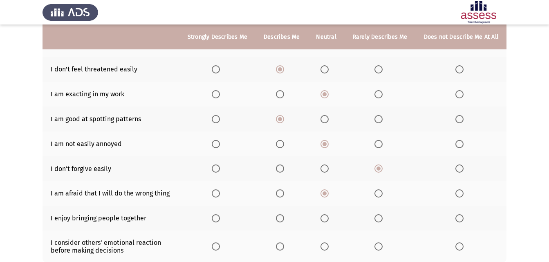
click at [324, 218] on span "Select an option" at bounding box center [324, 219] width 8 height 8
click at [324, 218] on input "Select an option" at bounding box center [324, 219] width 8 height 8
click at [326, 250] on span "Select an option" at bounding box center [324, 247] width 8 height 8
click at [326, 250] on input "Select an option" at bounding box center [324, 247] width 8 height 8
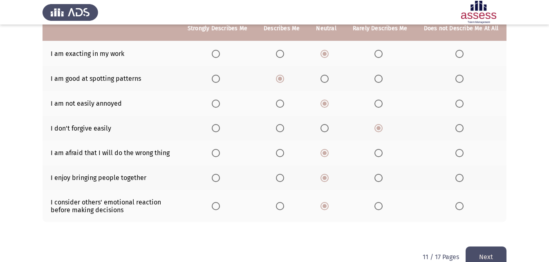
scroll to position [163, 0]
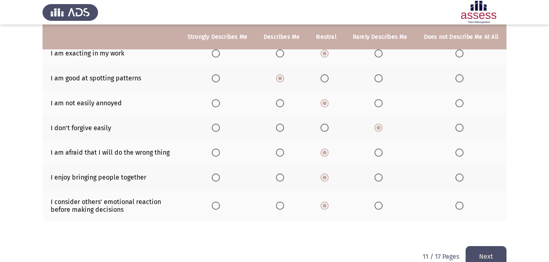
click at [496, 259] on button "Next" at bounding box center [486, 256] width 41 height 21
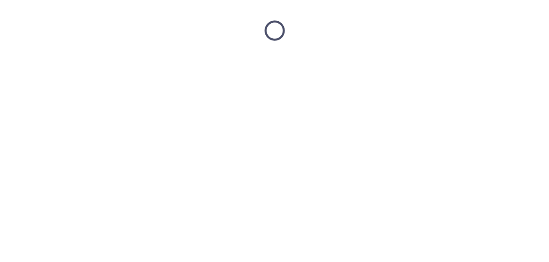
scroll to position [0, 0]
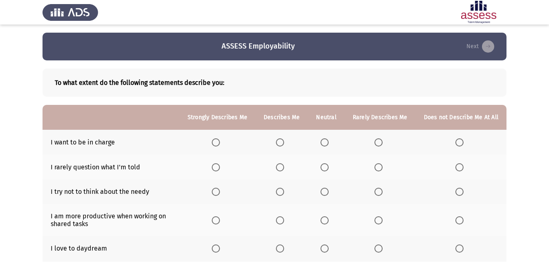
click at [327, 141] on span "Select an option" at bounding box center [324, 143] width 8 height 8
click at [327, 141] on input "Select an option" at bounding box center [324, 143] width 8 height 8
click at [378, 169] on span "Select an option" at bounding box center [378, 167] width 8 height 8
click at [378, 169] on input "Select an option" at bounding box center [378, 167] width 8 height 8
click at [329, 192] on span "Select an option" at bounding box center [324, 192] width 8 height 8
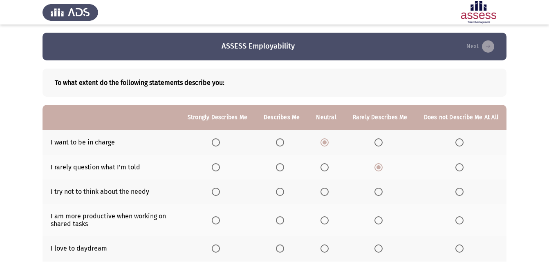
click at [329, 192] on input "Select an option" at bounding box center [324, 192] width 8 height 8
click at [329, 222] on span "Select an option" at bounding box center [324, 221] width 8 height 8
click at [329, 222] on input "Select an option" at bounding box center [324, 221] width 8 height 8
click at [283, 249] on span "Select an option" at bounding box center [280, 249] width 8 height 8
click at [283, 249] on input "Select an option" at bounding box center [280, 249] width 8 height 8
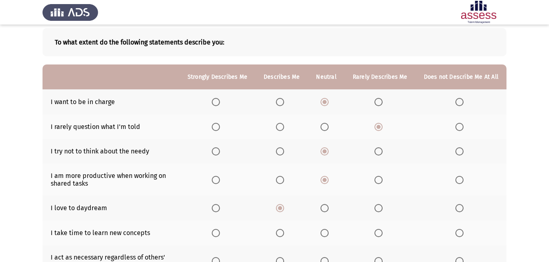
scroll to position [41, 0]
click at [325, 233] on span "Select an option" at bounding box center [324, 233] width 8 height 8
click at [325, 233] on input "Select an option" at bounding box center [324, 233] width 8 height 8
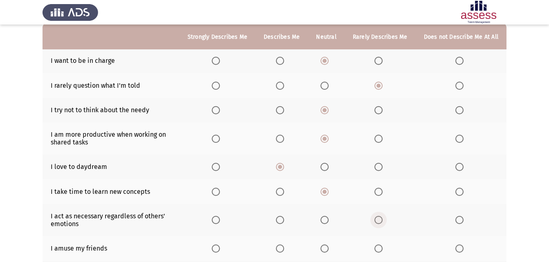
click at [378, 220] on span "Select an option" at bounding box center [378, 220] width 0 height 0
click at [380, 220] on input "Select an option" at bounding box center [378, 220] width 8 height 8
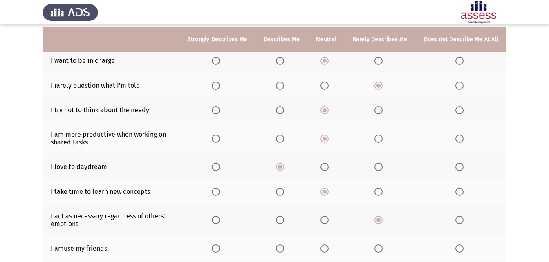
scroll to position [123, 0]
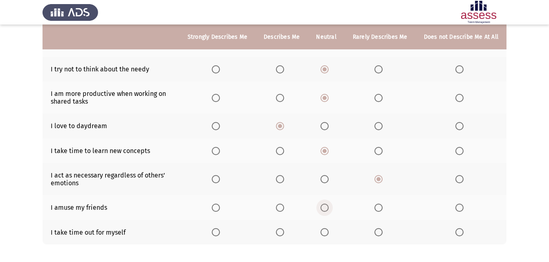
click at [325, 208] on span "Select an option" at bounding box center [325, 208] width 0 height 0
click at [327, 208] on input "Select an option" at bounding box center [324, 208] width 8 height 8
click at [283, 233] on span "Select an option" at bounding box center [280, 232] width 8 height 8
click at [283, 233] on input "Select an option" at bounding box center [280, 232] width 8 height 8
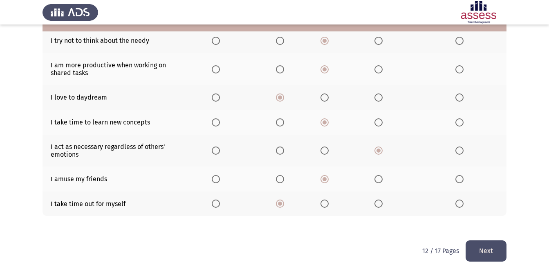
scroll to position [162, 0]
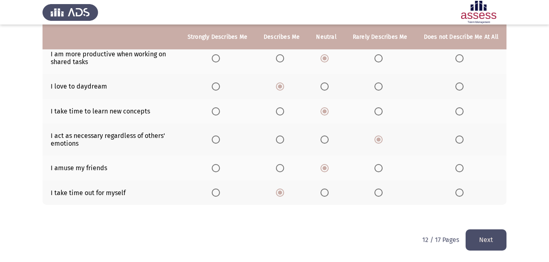
click at [491, 240] on button "Next" at bounding box center [486, 240] width 41 height 21
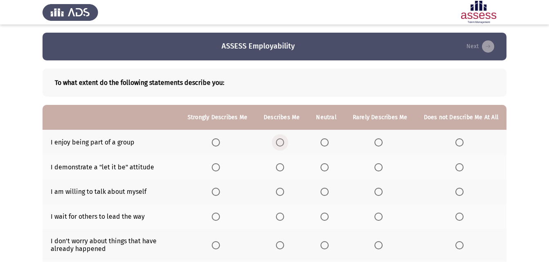
click at [283, 139] on span "Select an option" at bounding box center [280, 143] width 8 height 8
click at [283, 139] on input "Select an option" at bounding box center [280, 143] width 8 height 8
click at [280, 166] on span "Select an option" at bounding box center [280, 167] width 8 height 8
click at [280, 166] on input "Select an option" at bounding box center [280, 167] width 8 height 8
click at [287, 194] on label "Select an option" at bounding box center [281, 192] width 11 height 8
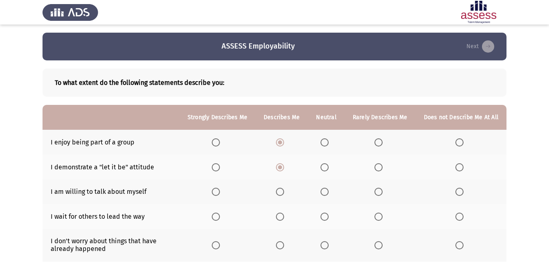
click at [284, 194] on input "Select an option" at bounding box center [280, 192] width 8 height 8
click at [325, 218] on span "Select an option" at bounding box center [324, 217] width 8 height 8
click at [325, 218] on input "Select an option" at bounding box center [324, 217] width 8 height 8
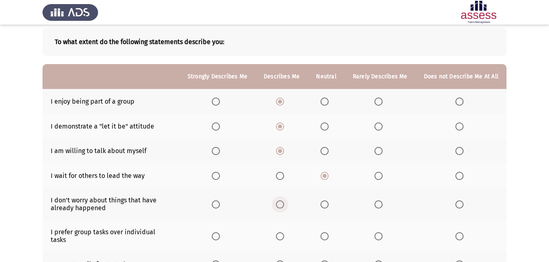
click at [284, 205] on span "Select an option" at bounding box center [280, 205] width 8 height 8
click at [284, 205] on input "Select an option" at bounding box center [280, 205] width 8 height 8
click at [284, 233] on span "Select an option" at bounding box center [280, 237] width 8 height 8
click at [284, 233] on input "Select an option" at bounding box center [280, 237] width 8 height 8
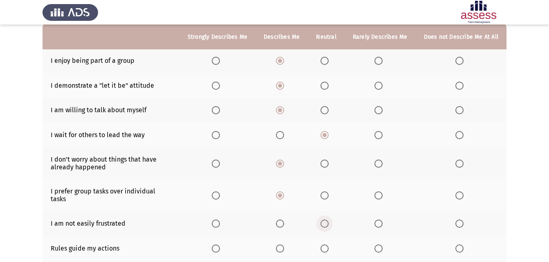
click at [325, 220] on span "Select an option" at bounding box center [324, 224] width 8 height 8
click at [325, 220] on input "Select an option" at bounding box center [324, 224] width 8 height 8
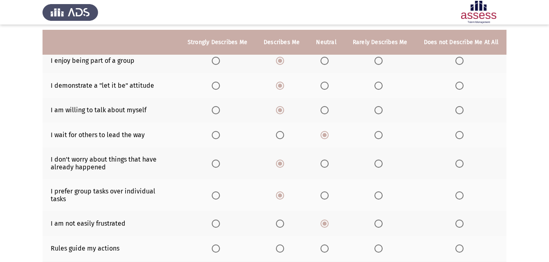
scroll to position [123, 0]
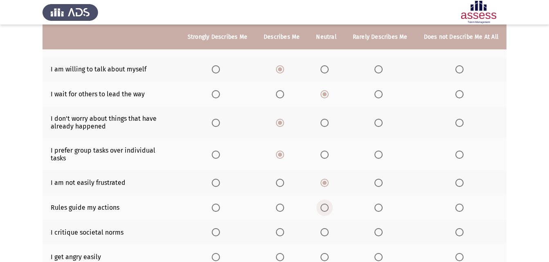
click at [329, 204] on span "Select an option" at bounding box center [324, 208] width 8 height 8
click at [329, 204] on input "Select an option" at bounding box center [324, 208] width 8 height 8
click at [329, 228] on span "Select an option" at bounding box center [324, 232] width 8 height 8
click at [329, 228] on input "Select an option" at bounding box center [324, 232] width 8 height 8
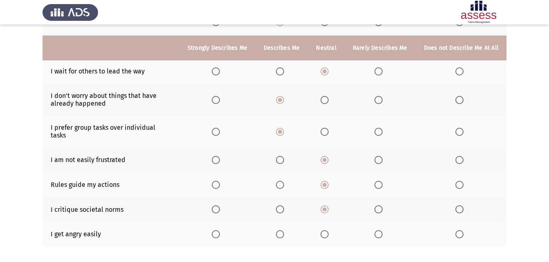
scroll to position [163, 0]
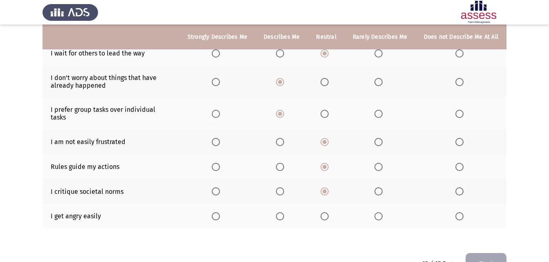
click at [325, 213] on span "Select an option" at bounding box center [324, 217] width 8 height 8
click at [325, 213] on input "Select an option" at bounding box center [324, 217] width 8 height 8
click at [490, 253] on button "Next" at bounding box center [486, 263] width 41 height 21
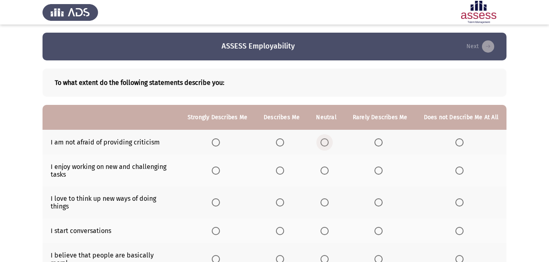
click at [325, 143] on span "Select an option" at bounding box center [324, 143] width 8 height 8
click at [325, 143] on input "Select an option" at bounding box center [324, 143] width 8 height 8
click at [328, 171] on span "Select an option" at bounding box center [324, 171] width 8 height 8
click at [328, 171] on input "Select an option" at bounding box center [324, 171] width 8 height 8
click at [280, 201] on span "Select an option" at bounding box center [280, 203] width 8 height 8
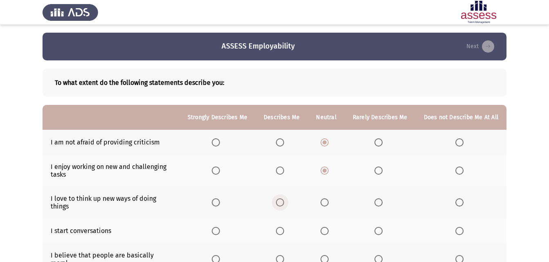
click at [280, 201] on input "Select an option" at bounding box center [280, 203] width 8 height 8
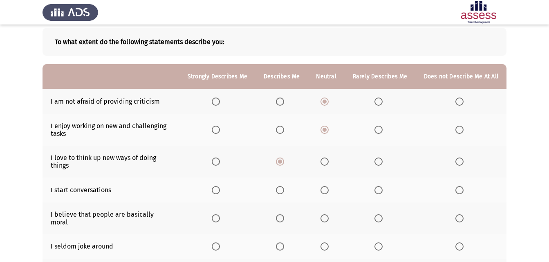
click at [220, 192] on span "Select an option" at bounding box center [216, 190] width 8 height 8
click at [220, 192] on input "Select an option" at bounding box center [216, 190] width 8 height 8
click at [328, 215] on span "Select an option" at bounding box center [324, 219] width 8 height 8
click at [328, 215] on input "Select an option" at bounding box center [324, 219] width 8 height 8
click at [284, 243] on span "Select an option" at bounding box center [280, 247] width 8 height 8
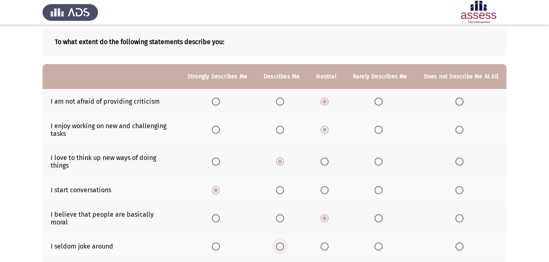
click at [284, 243] on input "Select an option" at bounding box center [280, 247] width 8 height 8
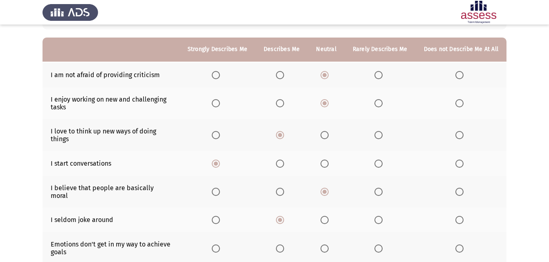
scroll to position [82, 0]
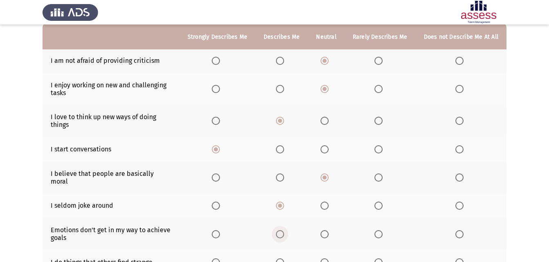
click at [284, 231] on span "Select an option" at bounding box center [280, 235] width 8 height 8
click at [284, 231] on input "Select an option" at bounding box center [280, 235] width 8 height 8
click at [327, 231] on span "Select an option" at bounding box center [324, 235] width 8 height 8
click at [327, 231] on input "Select an option" at bounding box center [324, 235] width 8 height 8
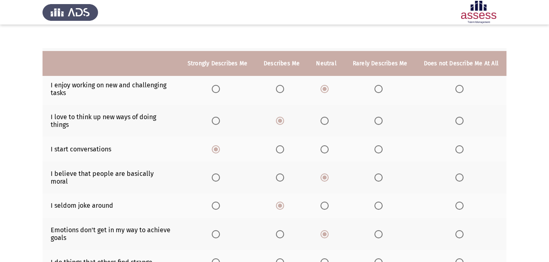
scroll to position [123, 0]
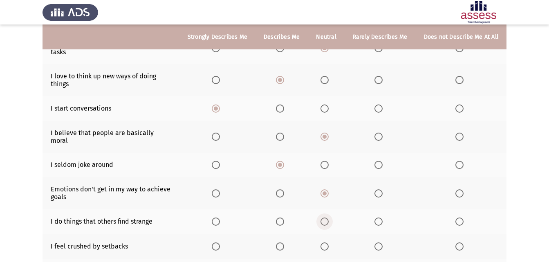
click at [329, 218] on span "Select an option" at bounding box center [324, 222] width 8 height 8
click at [329, 218] on input "Select an option" at bounding box center [324, 222] width 8 height 8
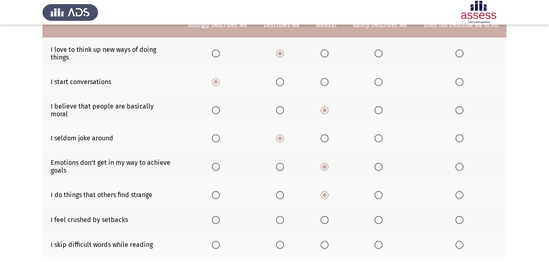
scroll to position [163, 0]
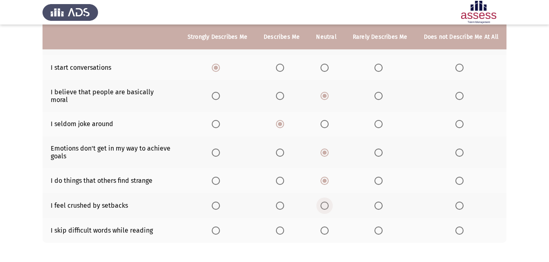
click at [324, 202] on span "Select an option" at bounding box center [324, 206] width 8 height 8
click at [324, 202] on input "Select an option" at bounding box center [324, 206] width 8 height 8
click at [284, 227] on span "Select an option" at bounding box center [280, 231] width 8 height 8
click at [284, 227] on input "Select an option" at bounding box center [280, 231] width 8 height 8
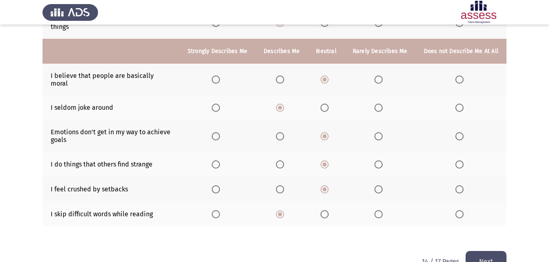
scroll to position [194, 0]
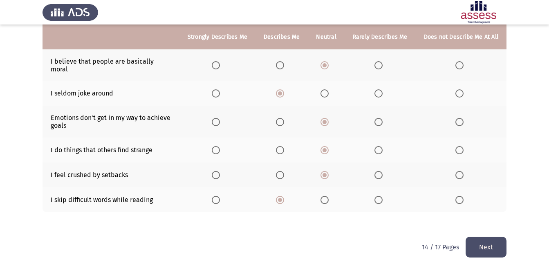
click at [483, 244] on button "Next" at bounding box center [486, 247] width 41 height 21
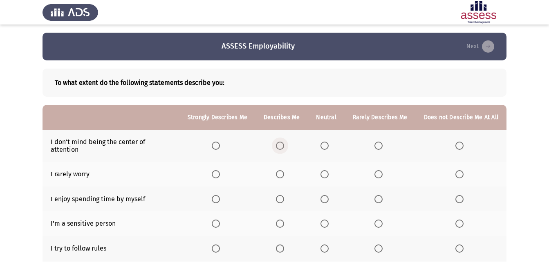
click at [284, 142] on span "Select an option" at bounding box center [280, 146] width 8 height 8
click at [284, 142] on input "Select an option" at bounding box center [280, 146] width 8 height 8
click at [281, 170] on span "Select an option" at bounding box center [280, 174] width 8 height 8
click at [281, 170] on input "Select an option" at bounding box center [280, 174] width 8 height 8
click at [282, 195] on span "Select an option" at bounding box center [280, 199] width 8 height 8
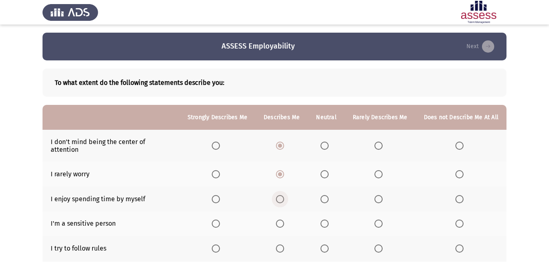
click at [282, 195] on input "Select an option" at bounding box center [280, 199] width 8 height 8
click at [327, 220] on span "Select an option" at bounding box center [324, 224] width 8 height 8
click at [327, 220] on input "Select an option" at bounding box center [324, 224] width 8 height 8
click at [284, 245] on span "Select an option" at bounding box center [280, 249] width 8 height 8
click at [284, 245] on input "Select an option" at bounding box center [280, 249] width 8 height 8
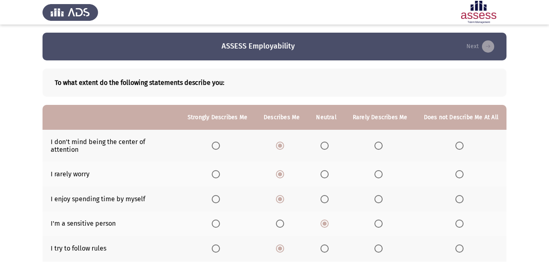
scroll to position [41, 0]
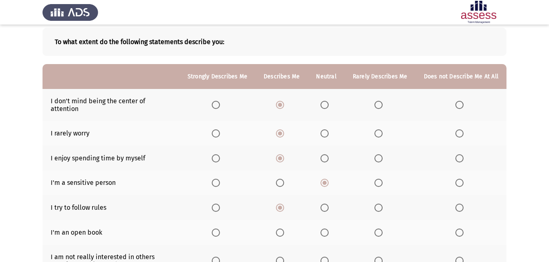
click at [278, 223] on th at bounding box center [281, 232] width 52 height 25
click at [287, 229] on label "Select an option" at bounding box center [281, 233] width 11 height 8
click at [284, 229] on input "Select an option" at bounding box center [280, 233] width 8 height 8
click at [329, 229] on span "Select an option" at bounding box center [324, 233] width 8 height 8
click at [329, 229] on input "Select an option" at bounding box center [324, 233] width 8 height 8
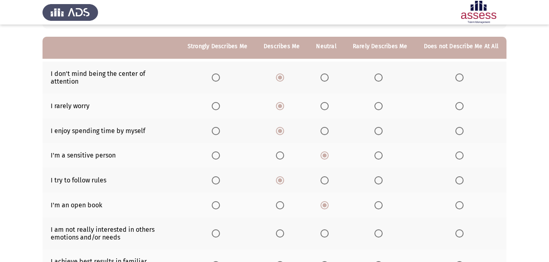
scroll to position [82, 0]
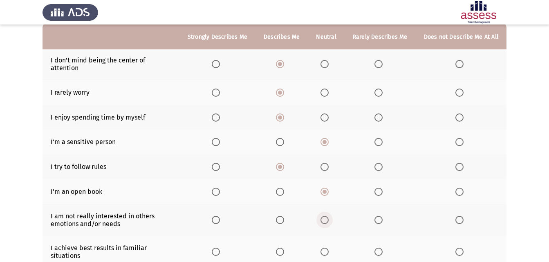
click at [329, 216] on span "Select an option" at bounding box center [324, 220] width 8 height 8
click at [329, 216] on input "Select an option" at bounding box center [324, 220] width 8 height 8
click at [279, 248] on span "Select an option" at bounding box center [280, 252] width 8 height 8
click at [279, 248] on input "Select an option" at bounding box center [280, 252] width 8 height 8
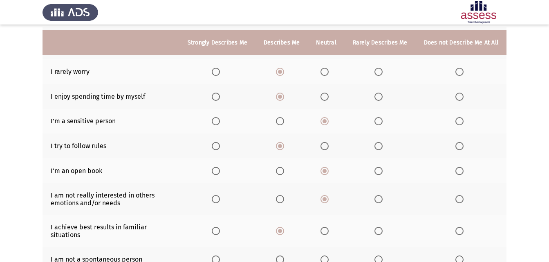
scroll to position [123, 0]
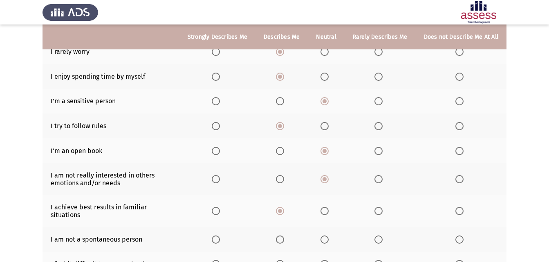
click at [326, 236] on span "Select an option" at bounding box center [324, 240] width 8 height 8
click at [326, 236] on input "Select an option" at bounding box center [324, 240] width 8 height 8
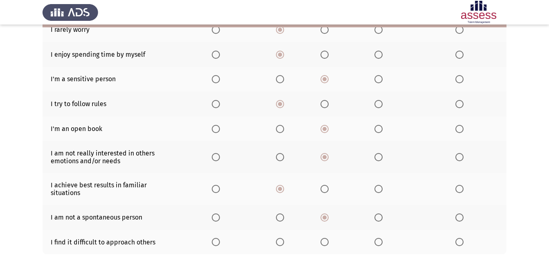
scroll to position [163, 0]
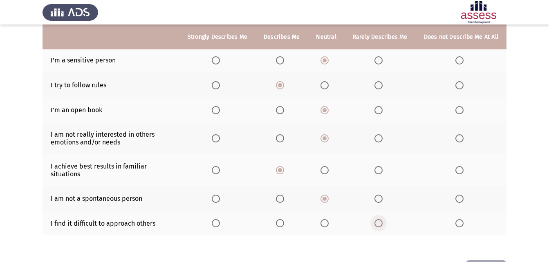
click at [379, 219] on span "Select an option" at bounding box center [378, 223] width 8 height 8
click at [379, 219] on input "Select an option" at bounding box center [378, 223] width 8 height 8
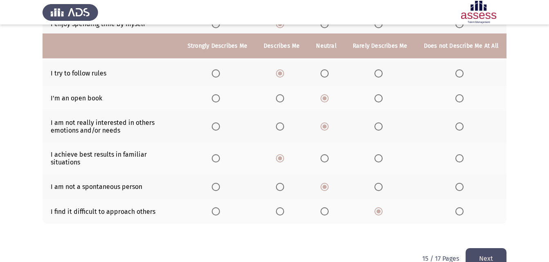
scroll to position [187, 0]
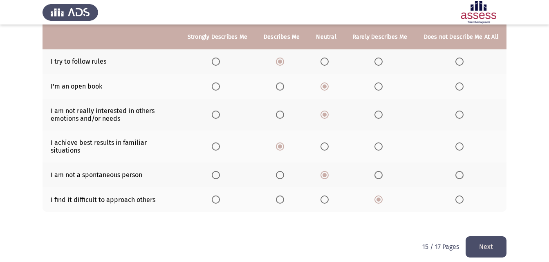
click at [505, 240] on button "Next" at bounding box center [486, 247] width 41 height 21
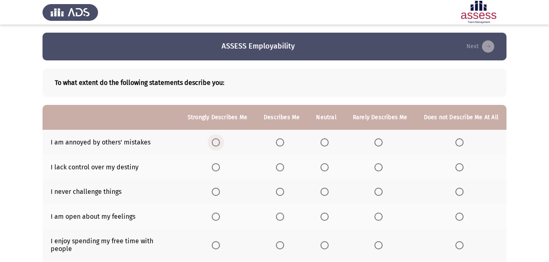
click at [220, 143] on span "Select an option" at bounding box center [216, 143] width 8 height 8
click at [220, 143] on input "Select an option" at bounding box center [216, 143] width 8 height 8
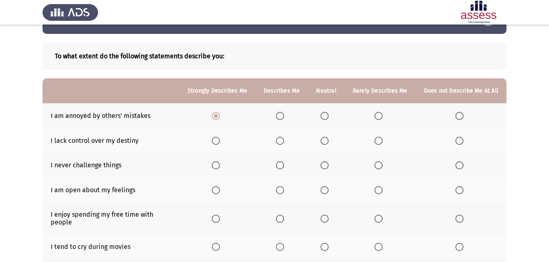
scroll to position [41, 0]
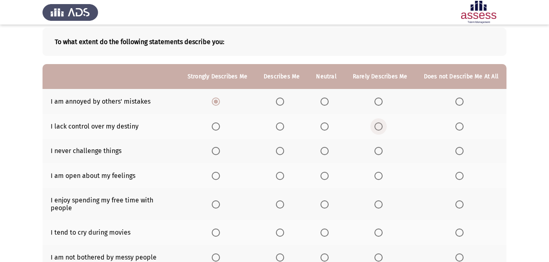
click at [381, 130] on span "Select an option" at bounding box center [378, 127] width 8 height 8
click at [381, 130] on input "Select an option" at bounding box center [378, 127] width 8 height 8
click at [378, 147] on span "Select an option" at bounding box center [378, 151] width 8 height 8
click at [378, 147] on input "Select an option" at bounding box center [378, 151] width 8 height 8
click at [332, 152] on label "Select an option" at bounding box center [325, 151] width 11 height 8
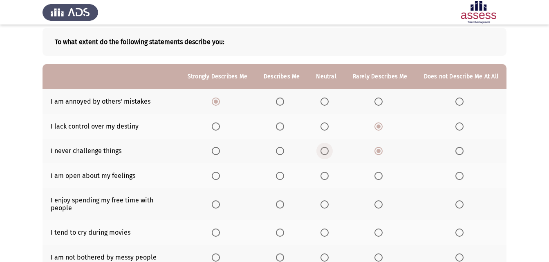
click at [329, 152] on input "Select an option" at bounding box center [324, 151] width 8 height 8
click at [284, 174] on span "Select an option" at bounding box center [280, 176] width 8 height 8
click at [284, 174] on input "Select an option" at bounding box center [280, 176] width 8 height 8
click at [329, 174] on span "Select an option" at bounding box center [324, 176] width 8 height 8
click at [329, 174] on input "Select an option" at bounding box center [324, 176] width 8 height 8
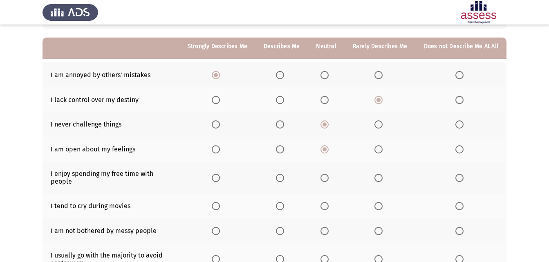
scroll to position [82, 0]
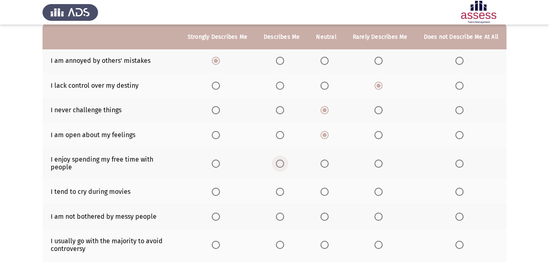
click at [287, 162] on label "Select an option" at bounding box center [281, 164] width 11 height 8
click at [284, 162] on input "Select an option" at bounding box center [280, 164] width 8 height 8
click at [284, 188] on span "Select an option" at bounding box center [280, 192] width 8 height 8
click at [284, 188] on input "Select an option" at bounding box center [280, 192] width 8 height 8
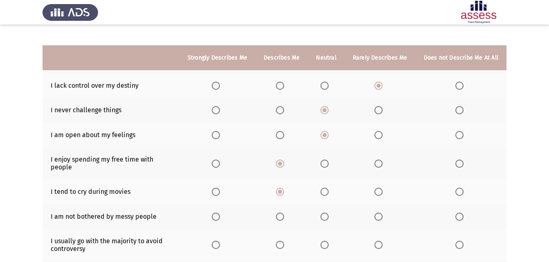
scroll to position [123, 0]
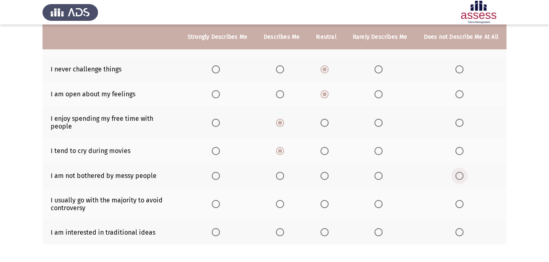
click at [456, 173] on span "Select an option" at bounding box center [459, 176] width 8 height 8
click at [456, 173] on input "Select an option" at bounding box center [459, 176] width 8 height 8
click at [457, 200] on span "Select an option" at bounding box center [459, 204] width 8 height 8
click at [457, 200] on input "Select an option" at bounding box center [459, 204] width 8 height 8
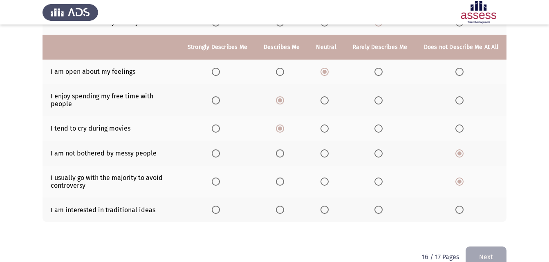
scroll to position [155, 0]
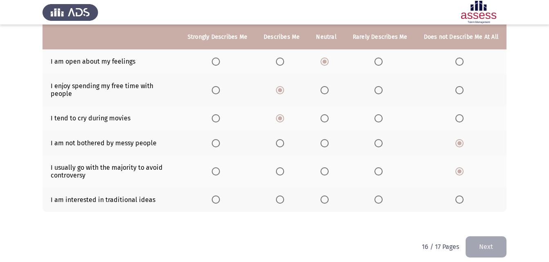
click at [324, 196] on span "Select an option" at bounding box center [324, 200] width 8 height 8
click at [324, 196] on input "Select an option" at bounding box center [324, 200] width 8 height 8
click at [490, 237] on button "Next" at bounding box center [486, 247] width 41 height 21
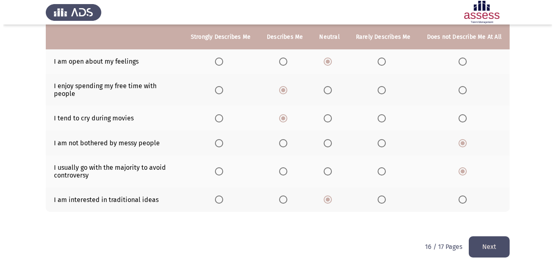
scroll to position [0, 0]
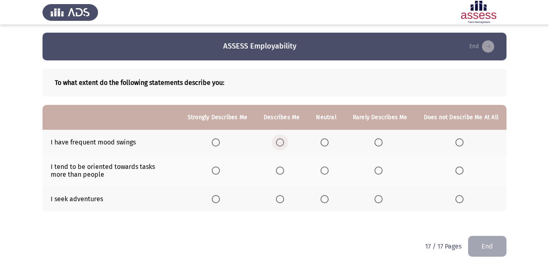
click at [280, 143] on span "Select an option" at bounding box center [280, 143] width 8 height 8
click at [280, 143] on input "Select an option" at bounding box center [280, 143] width 8 height 8
click at [324, 173] on span "Select an option" at bounding box center [324, 171] width 8 height 8
click at [324, 173] on input "Select an option" at bounding box center [324, 171] width 8 height 8
click at [284, 202] on span "Select an option" at bounding box center [280, 199] width 8 height 8
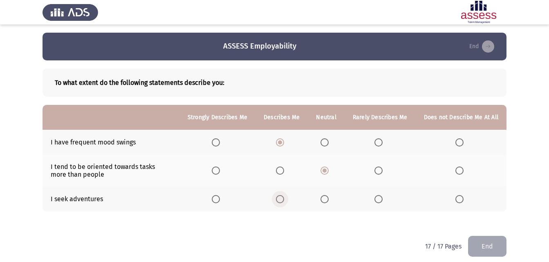
click at [284, 202] on input "Select an option" at bounding box center [280, 199] width 8 height 8
click at [496, 242] on button "End" at bounding box center [487, 246] width 38 height 21
